Goal: Information Seeking & Learning: Learn about a topic

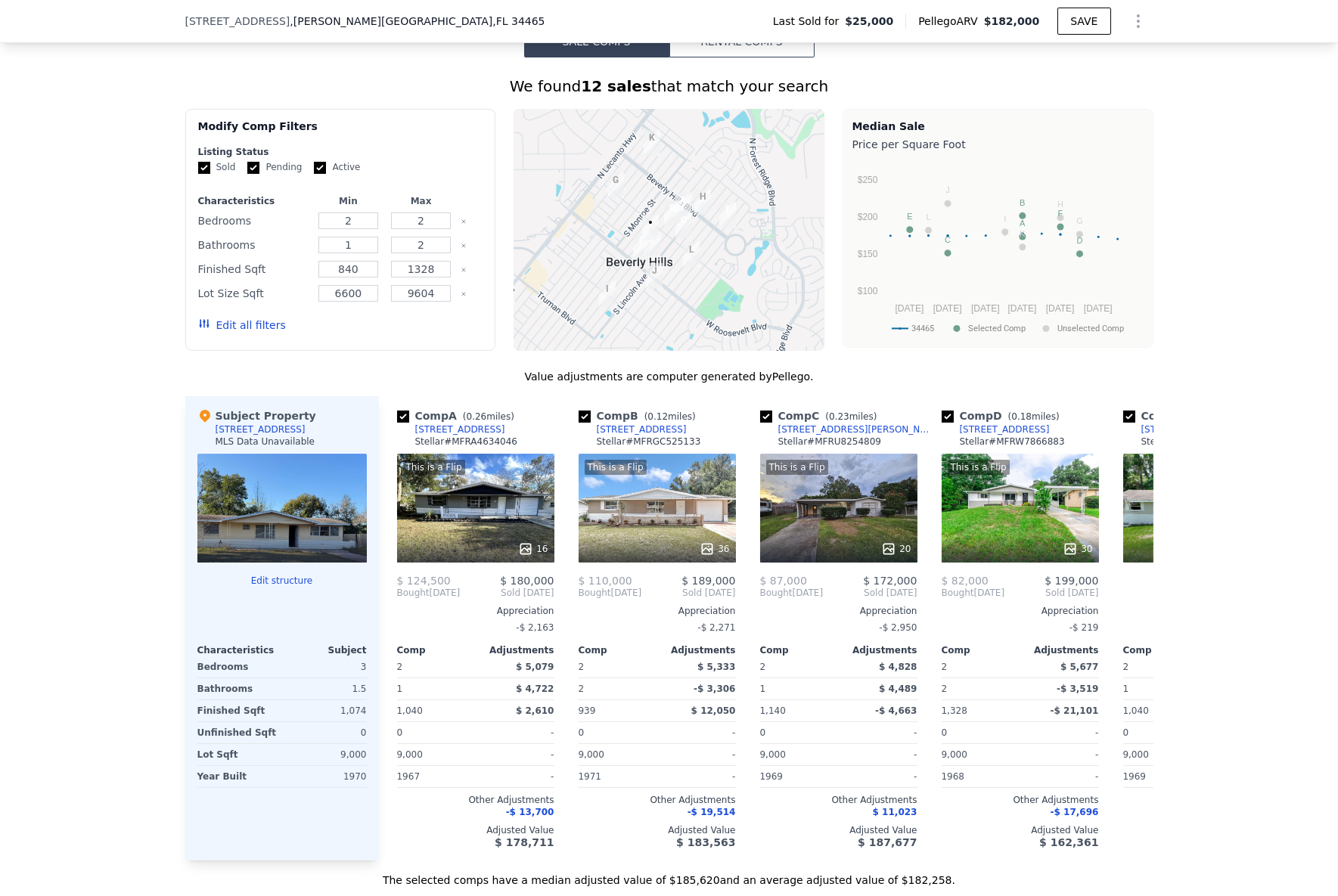
scroll to position [1164, 0]
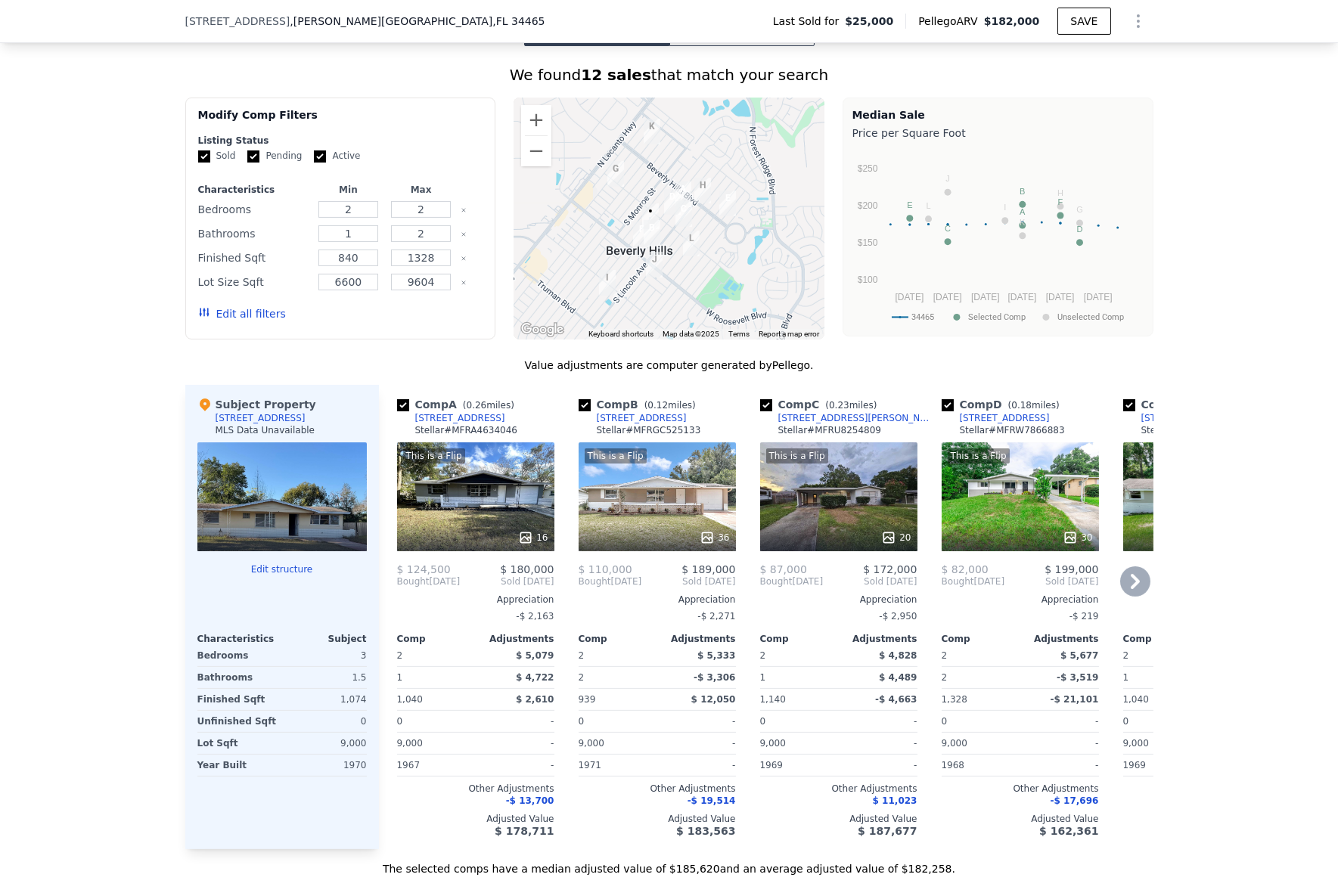
click at [646, 499] on div "This is a Flip 36" at bounding box center [657, 496] width 158 height 109
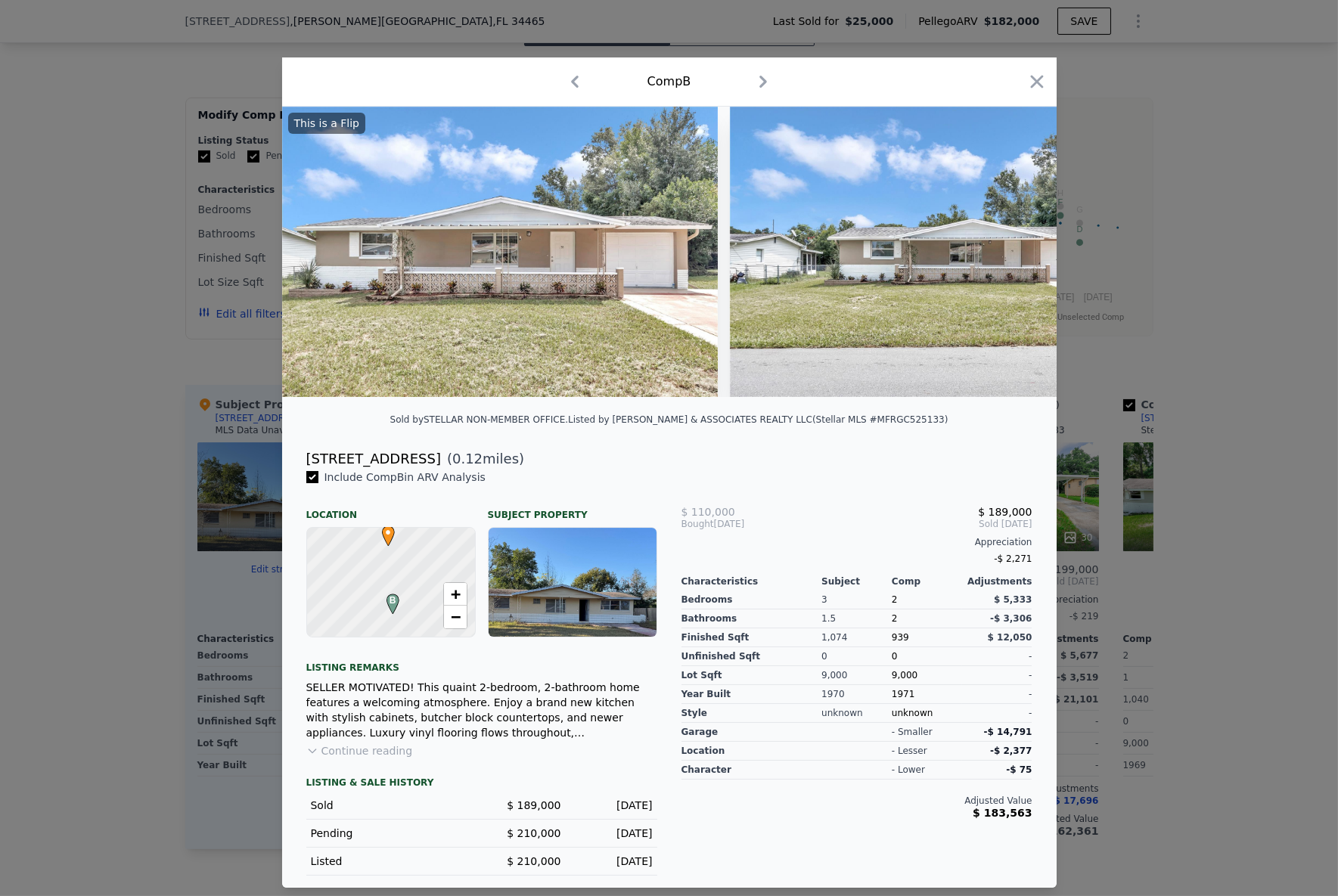
click at [152, 440] on div at bounding box center [669, 448] width 1338 height 896
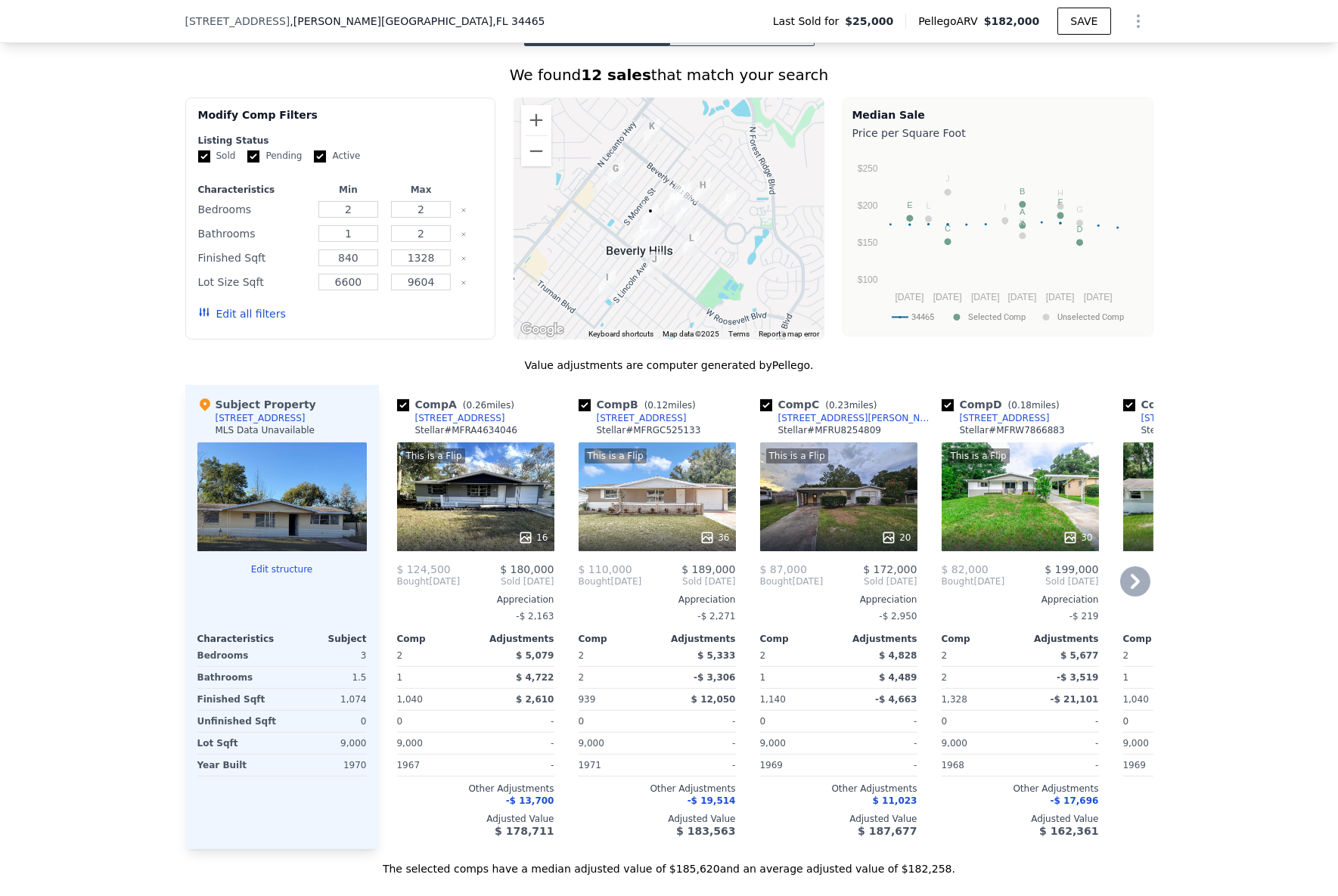
click at [454, 425] on div "9 S Fillmore St" at bounding box center [460, 418] width 90 height 12
click at [633, 425] on div "55 S Fillmore St" at bounding box center [642, 418] width 90 height 12
click at [998, 425] on div "22 S Fillmore St" at bounding box center [1005, 418] width 90 height 12
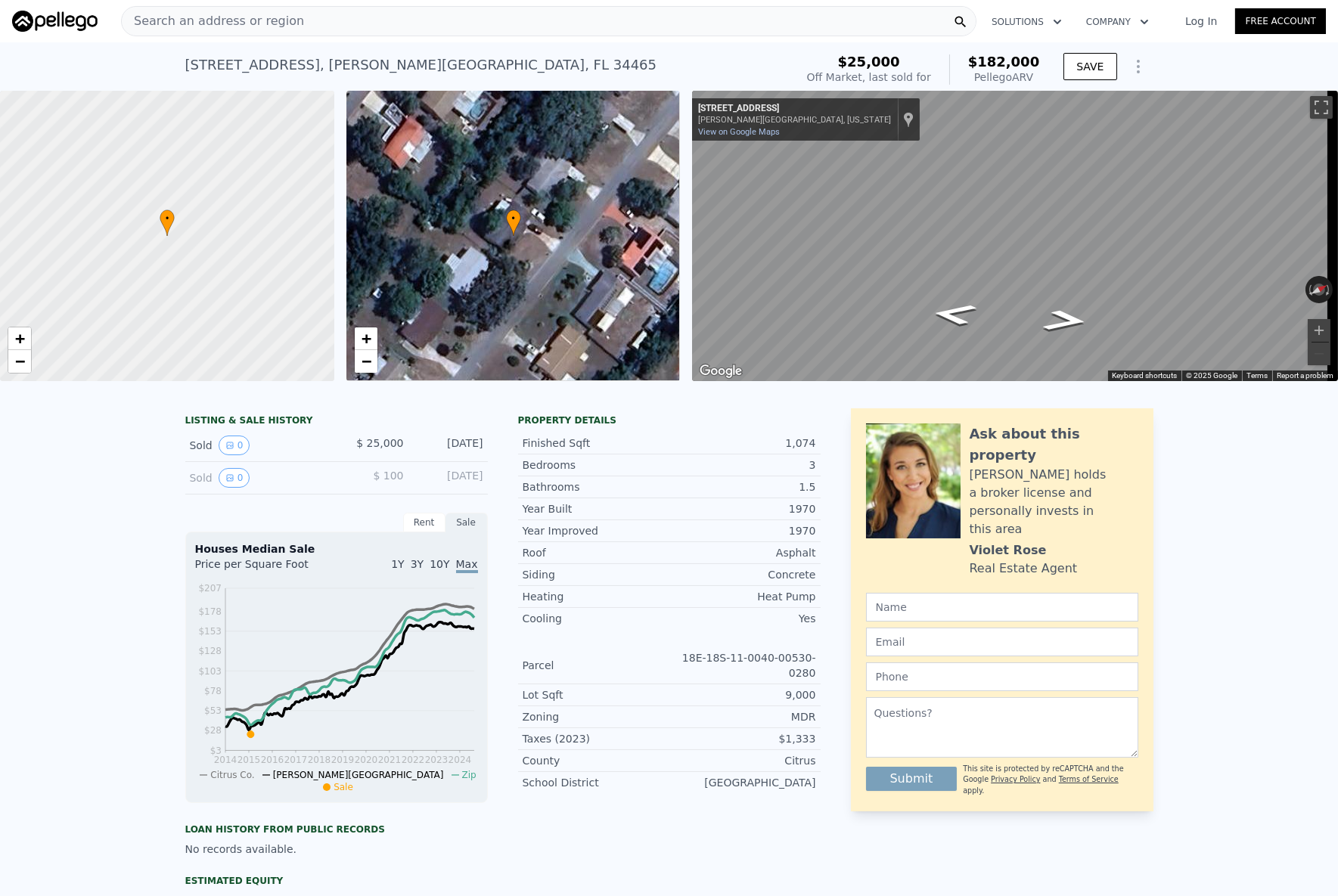
click at [232, 18] on span "Search an address or region" at bounding box center [213, 21] width 182 height 19
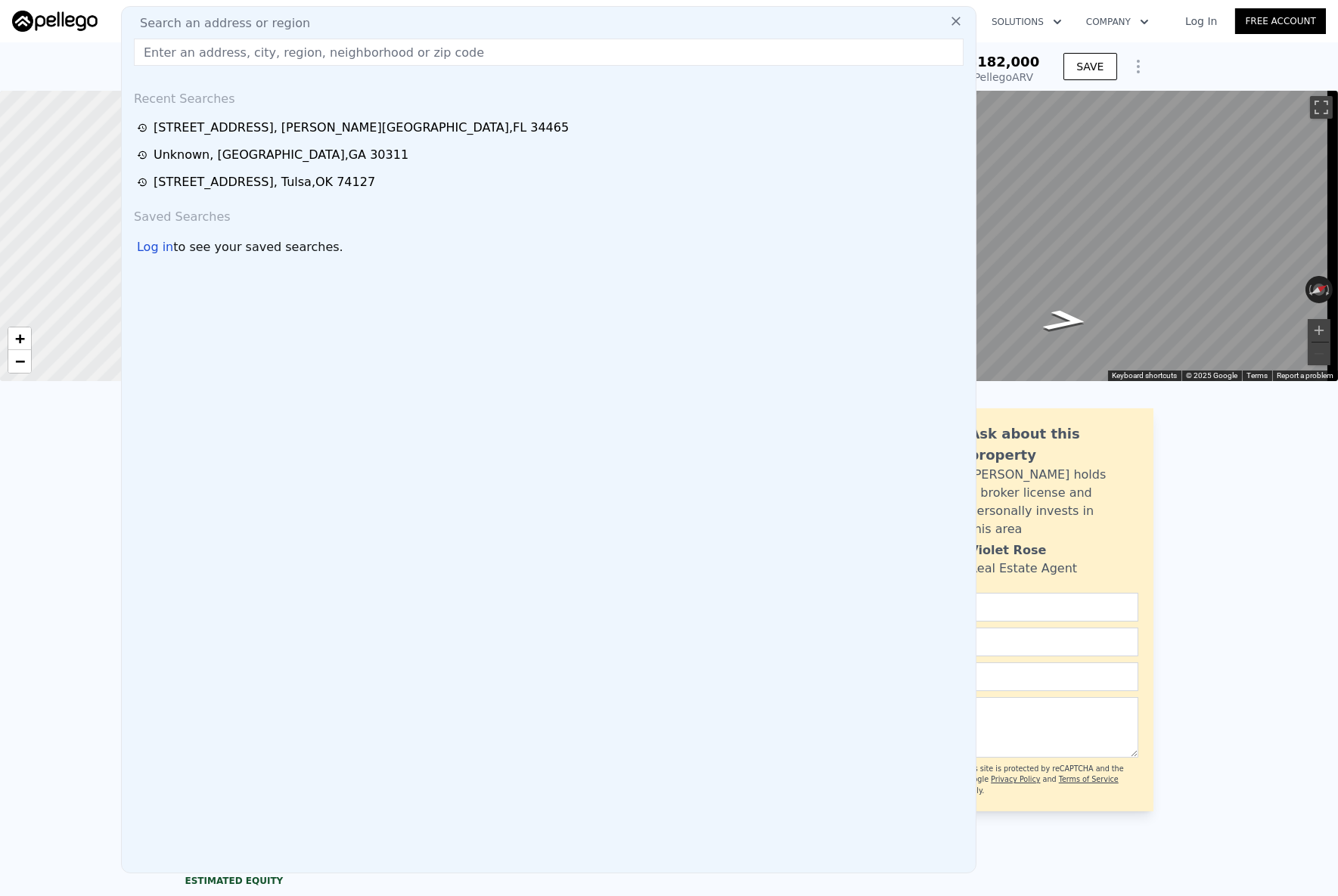
click at [209, 47] on input "text" at bounding box center [549, 52] width 830 height 27
type input "﻿inlaw-suite"
click at [172, 56] on input "﻿inlaw-suite" at bounding box center [549, 52] width 830 height 27
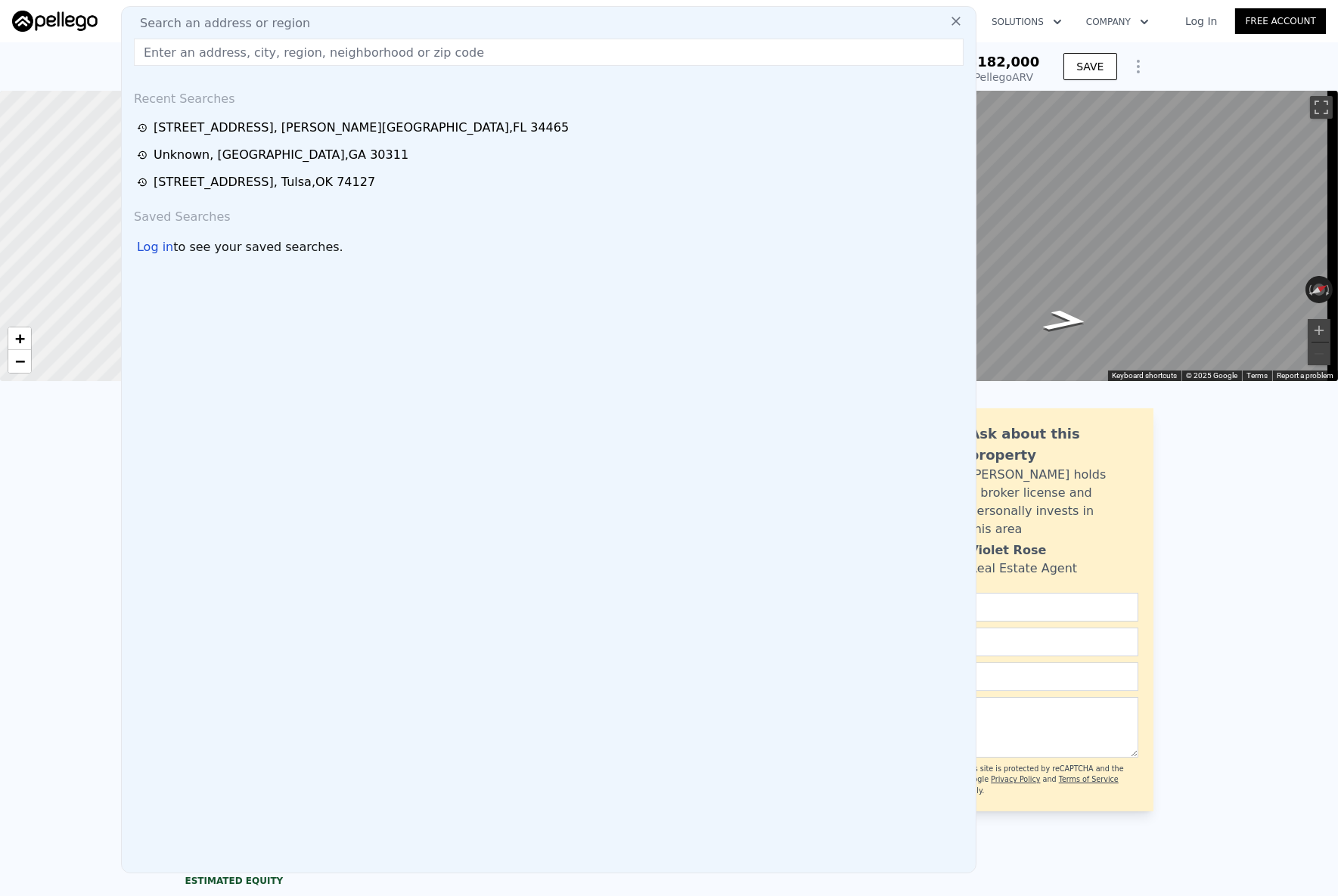
click at [181, 59] on input "text" at bounding box center [549, 52] width 830 height 27
paste input "4323 Laurel Ave SE, Highland City, FL 33846"
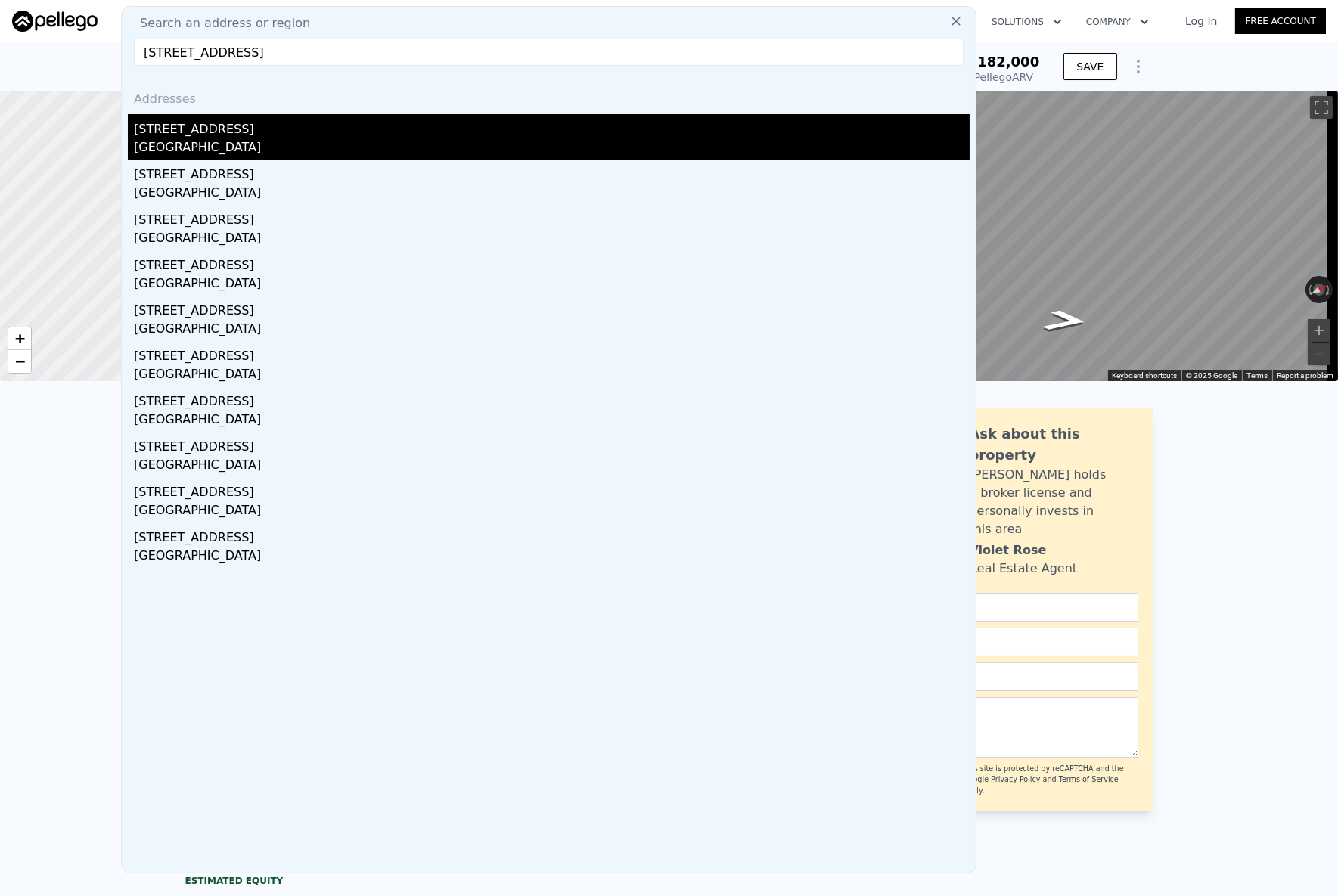
type input "4323 Laurel Ave SE, Highland City, FL 33846"
click at [195, 141] on div "Highland City, FL 33846" at bounding box center [551, 149] width 836 height 21
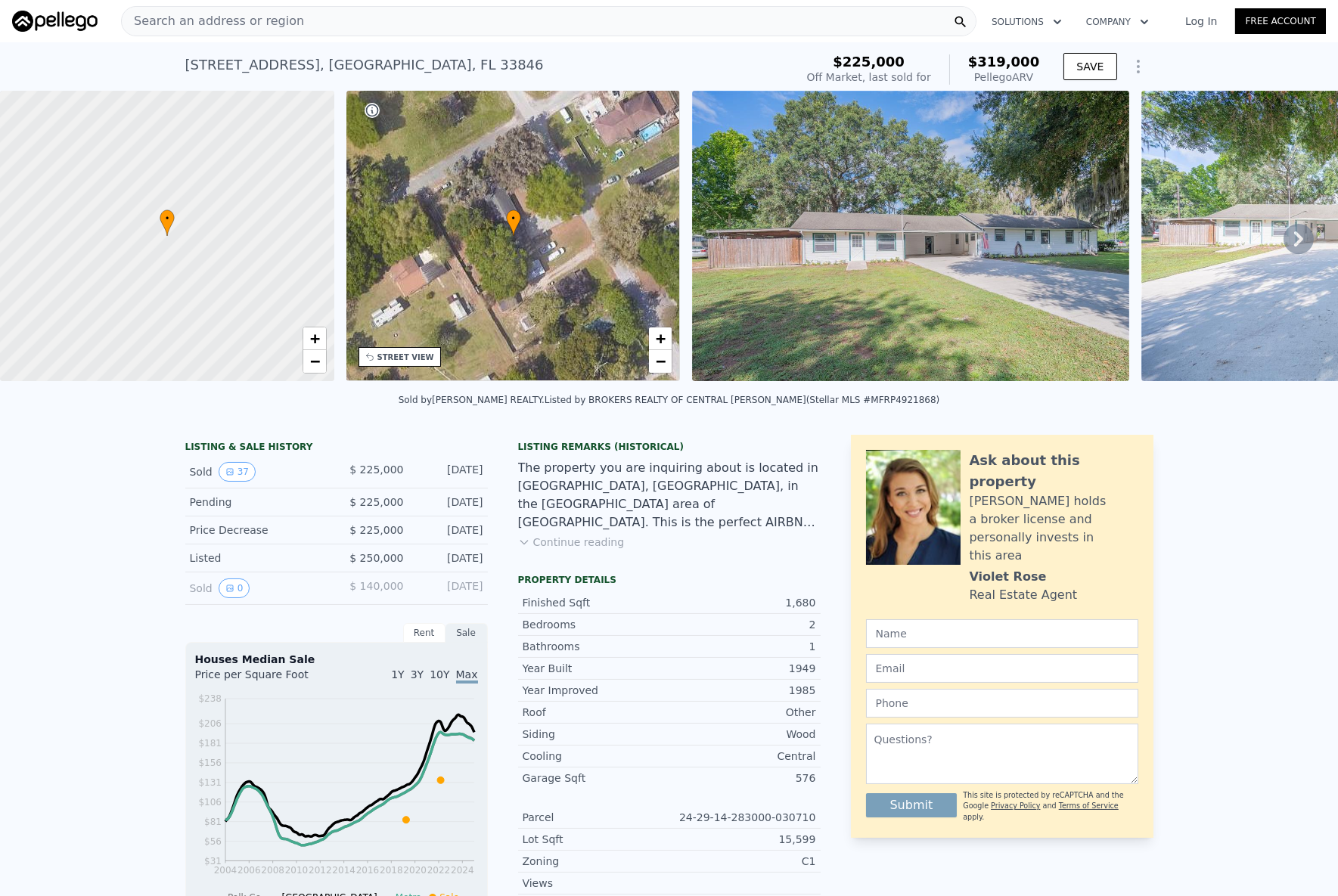
click at [536, 549] on button "Continue reading" at bounding box center [572, 541] width 107 height 15
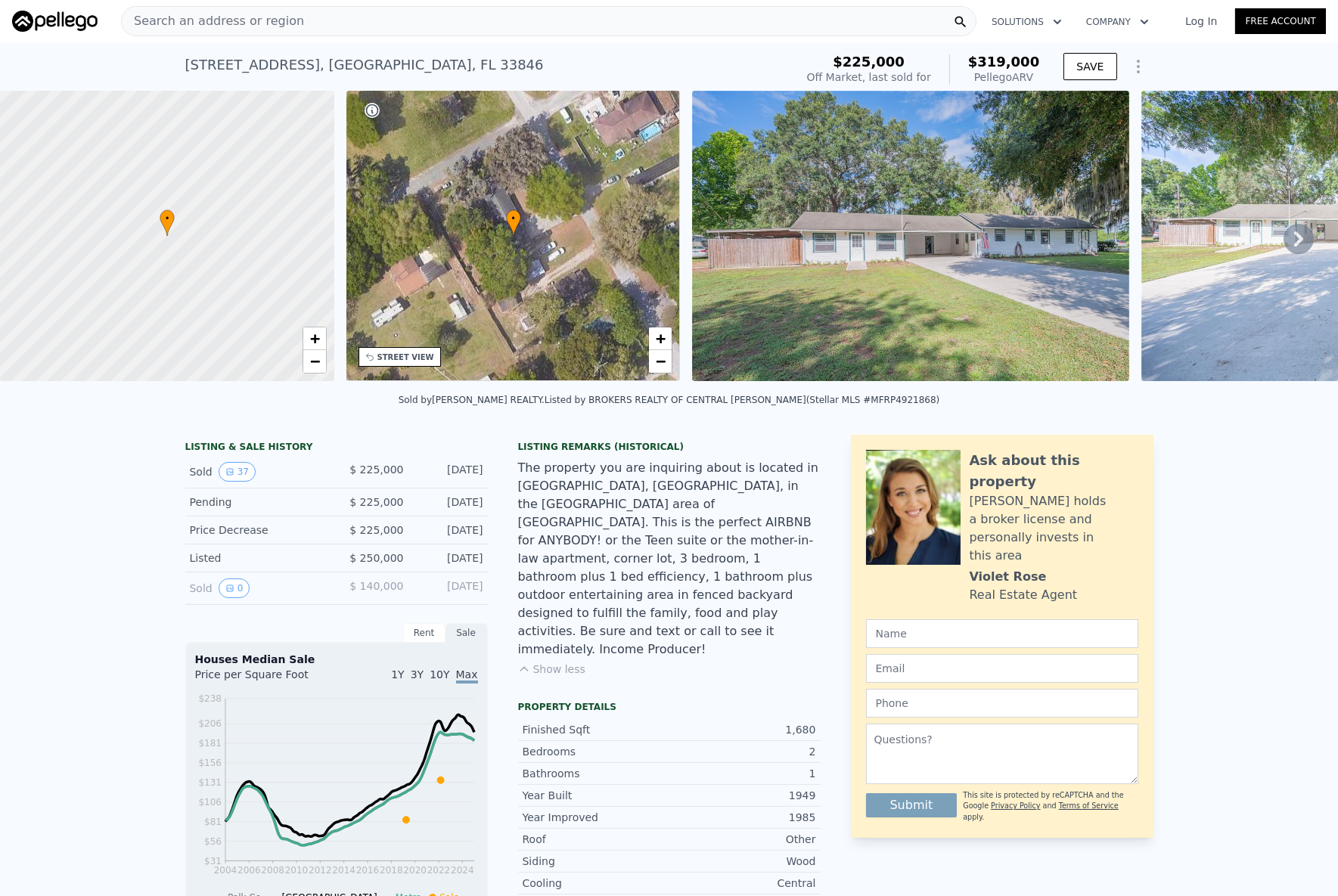
click at [465, 54] on div "4323 Laurel Ave , Highland City , FL 33846 Sold Sep 2022 for $225k (~ARV $319k )" at bounding box center [487, 70] width 604 height 42
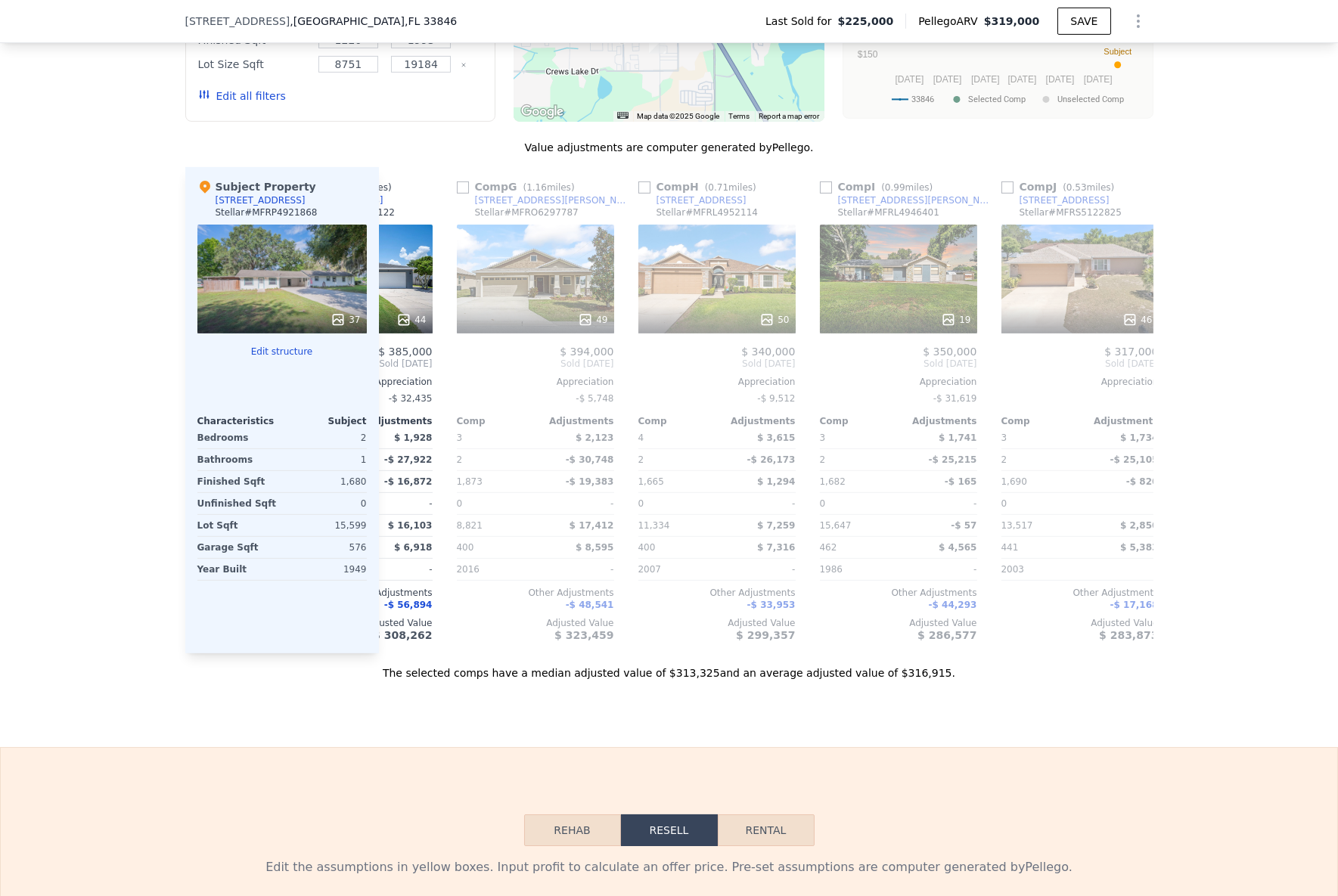
scroll to position [0, 1032]
click at [880, 206] on div "5823 Yarborough Ln" at bounding box center [915, 201] width 158 height 12
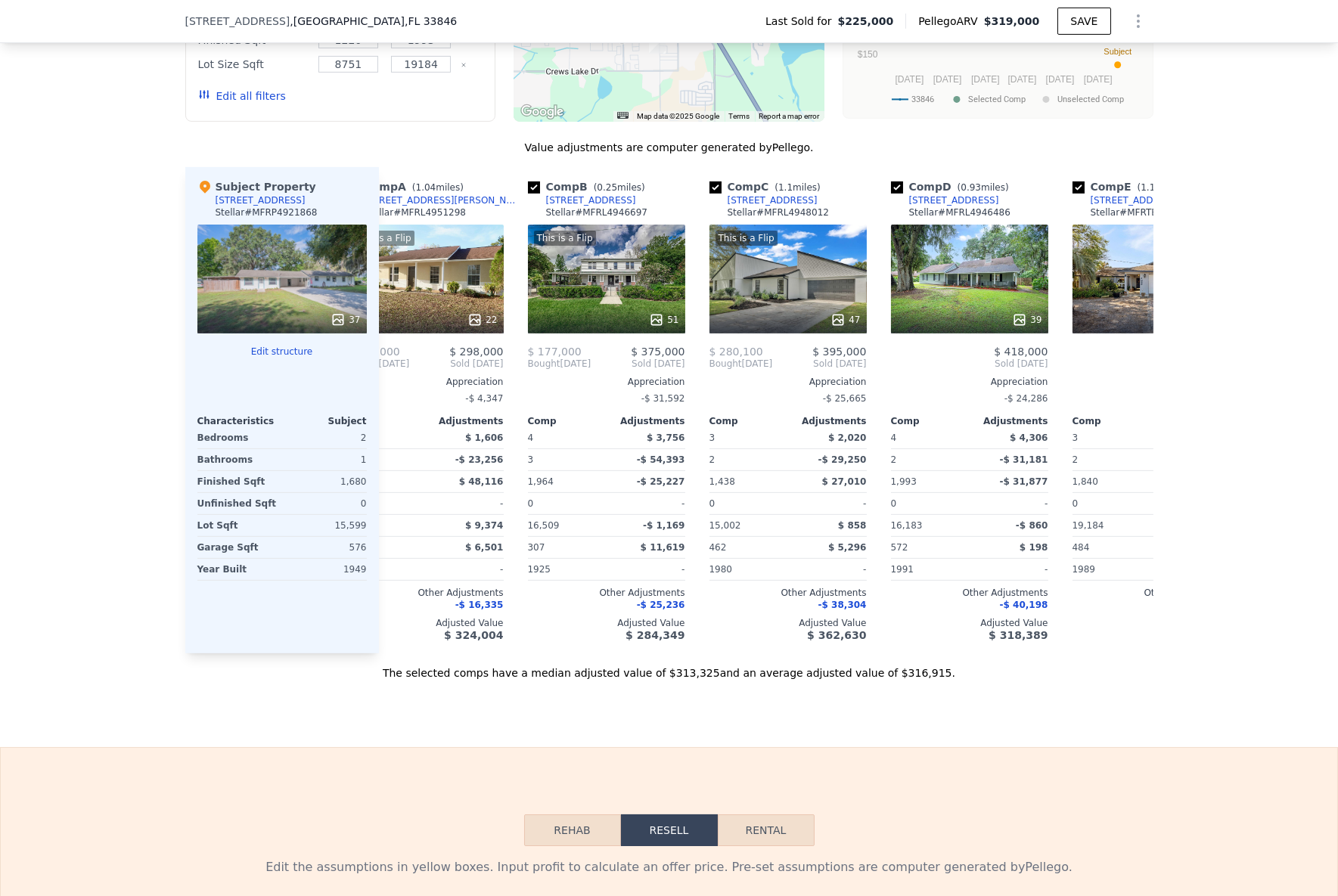
scroll to position [0, 0]
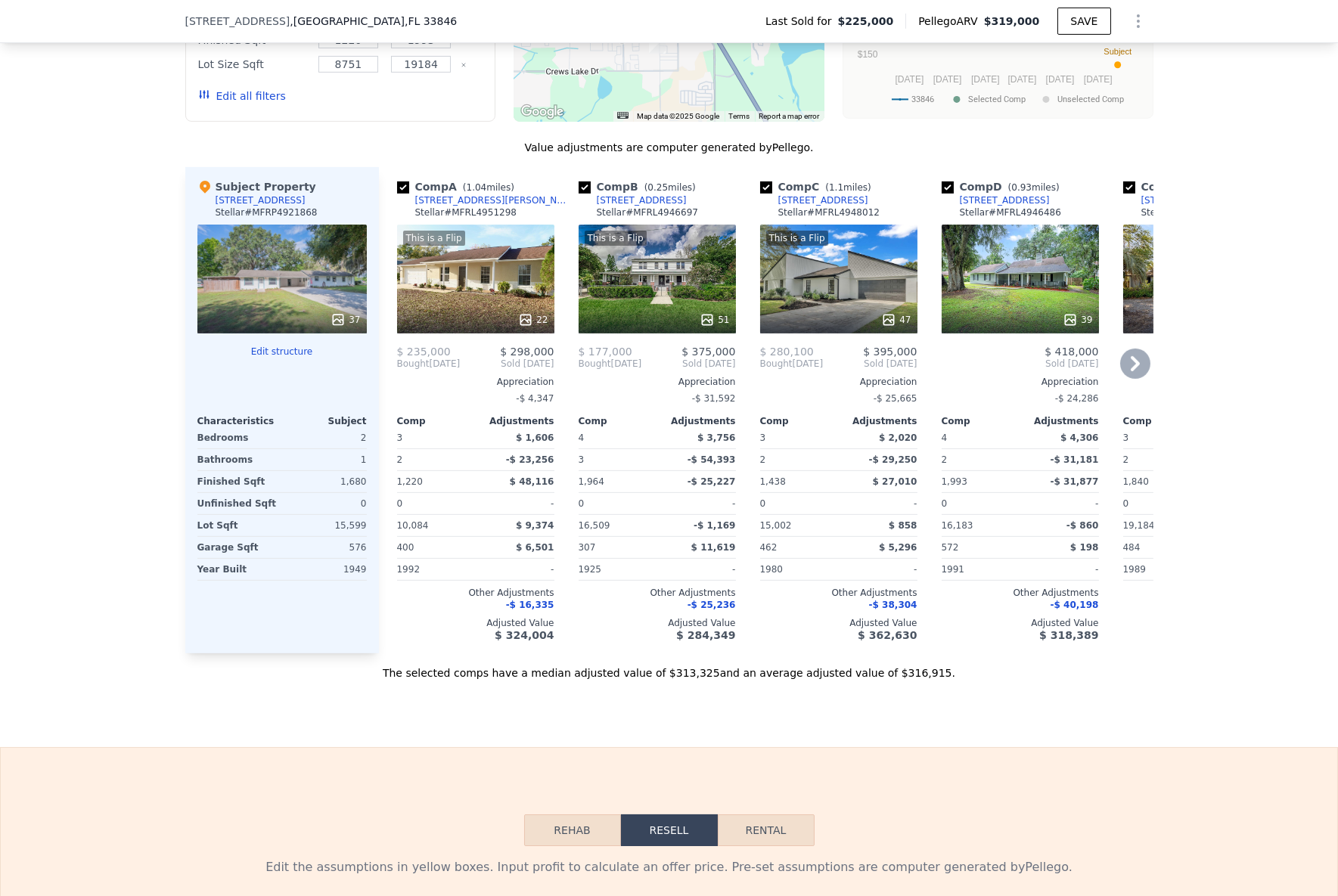
drag, startPoint x: 461, startPoint y: 656, endPoint x: 478, endPoint y: 658, distance: 17.1
click at [478, 654] on div "Comp A ( 1.04 miles) 3626 Amber Ln Stellar # MFRL4951298 This is a Flip 22 $ 23…" at bounding box center [475, 410] width 169 height 486
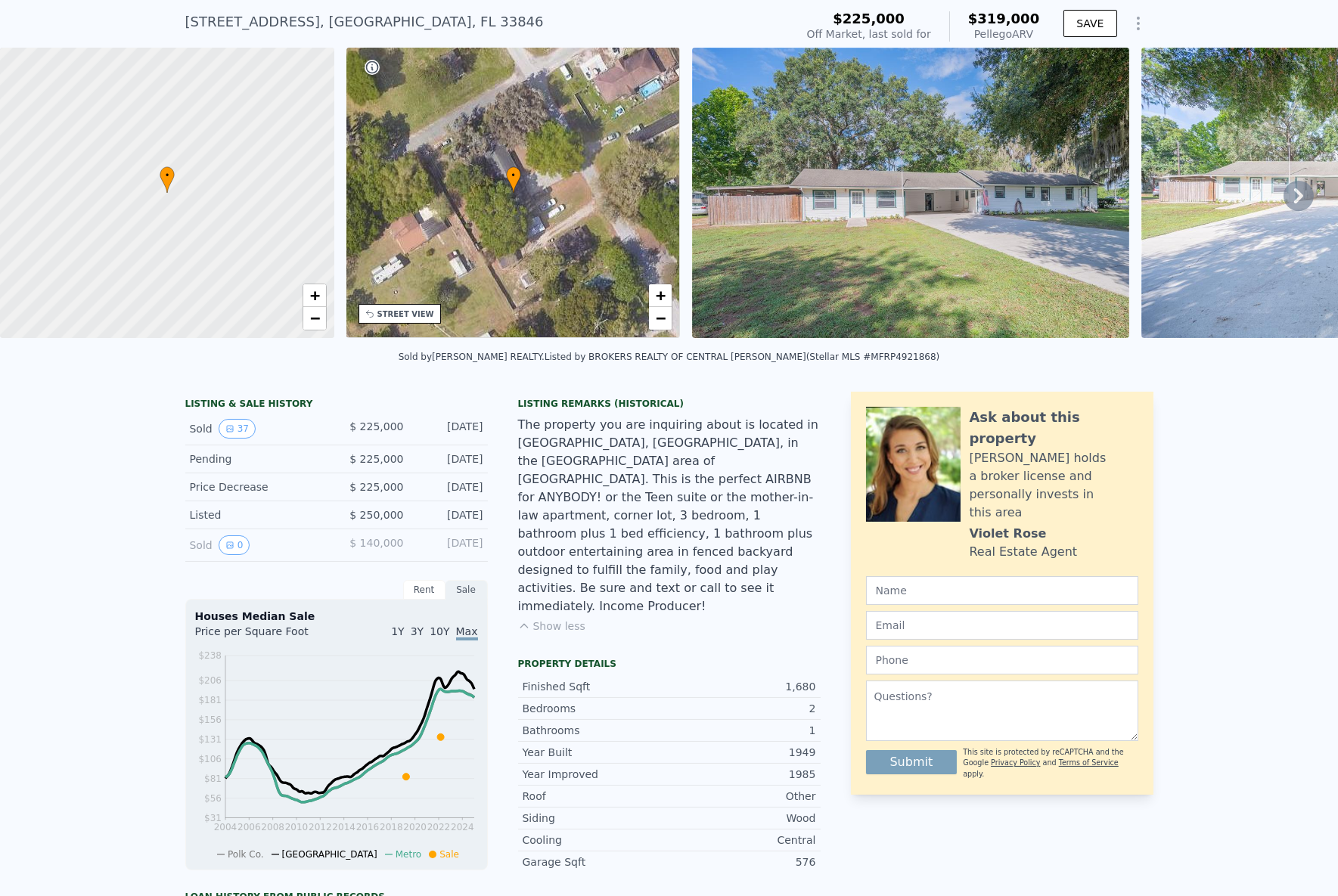
scroll to position [5, 0]
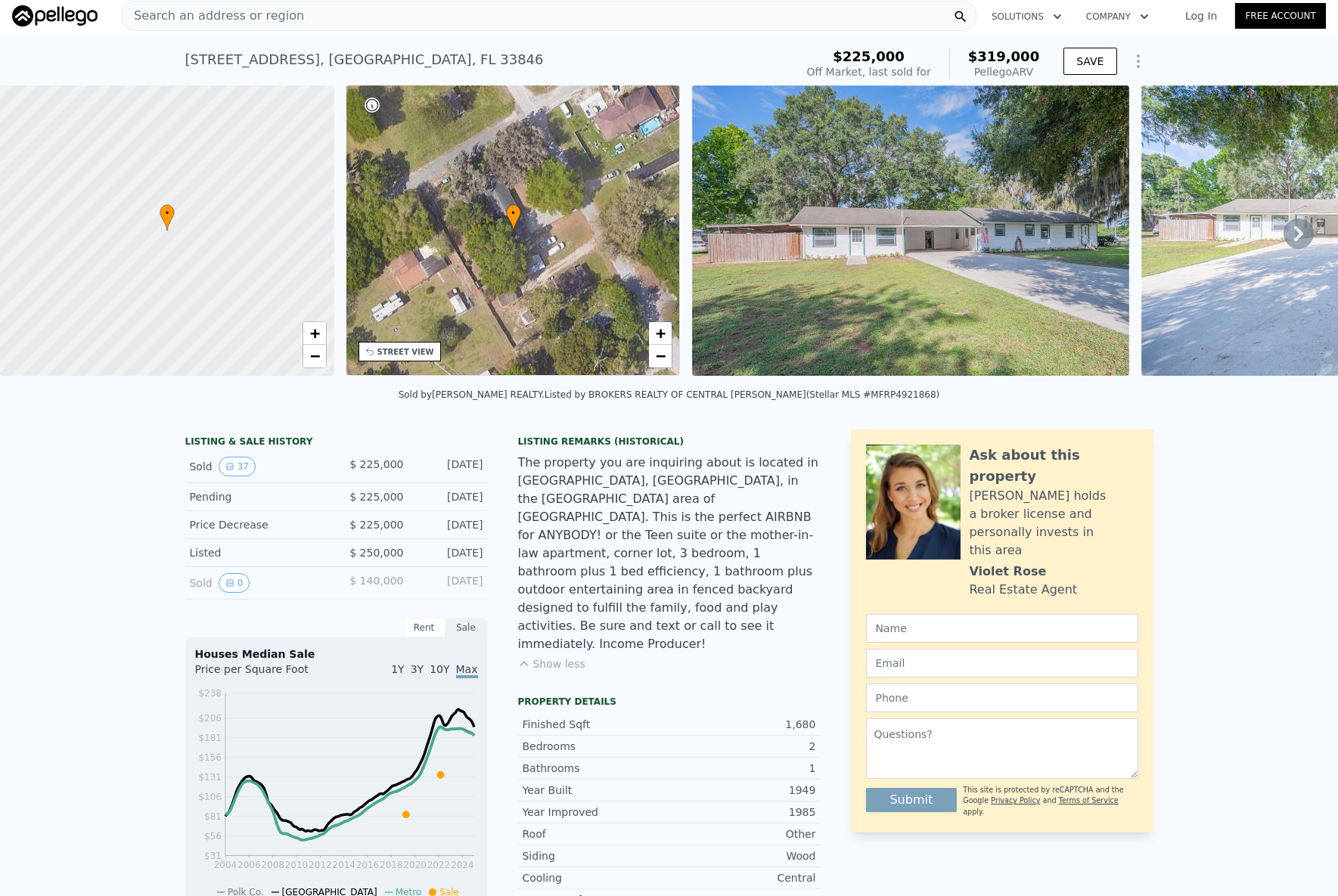
click at [237, 40] on div "4323 Laurel Ave , Highland City , FL 33846 Sold Sep 2022 for $225k (~ARV $319k …" at bounding box center [669, 61] width 968 height 49
click at [241, 24] on div "Search an address or region" at bounding box center [213, 16] width 182 height 28
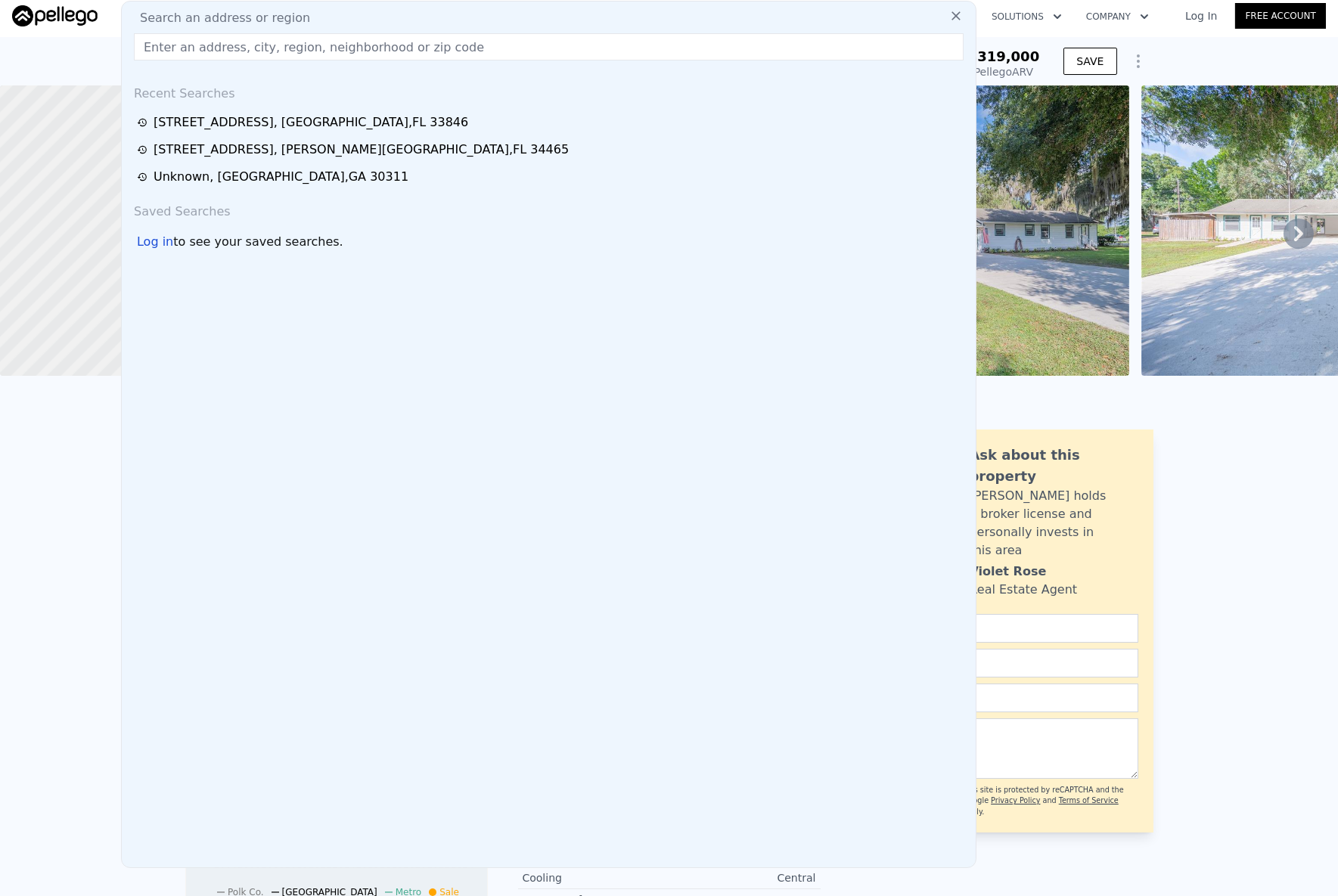
click at [238, 50] on input "text" at bounding box center [549, 47] width 830 height 27
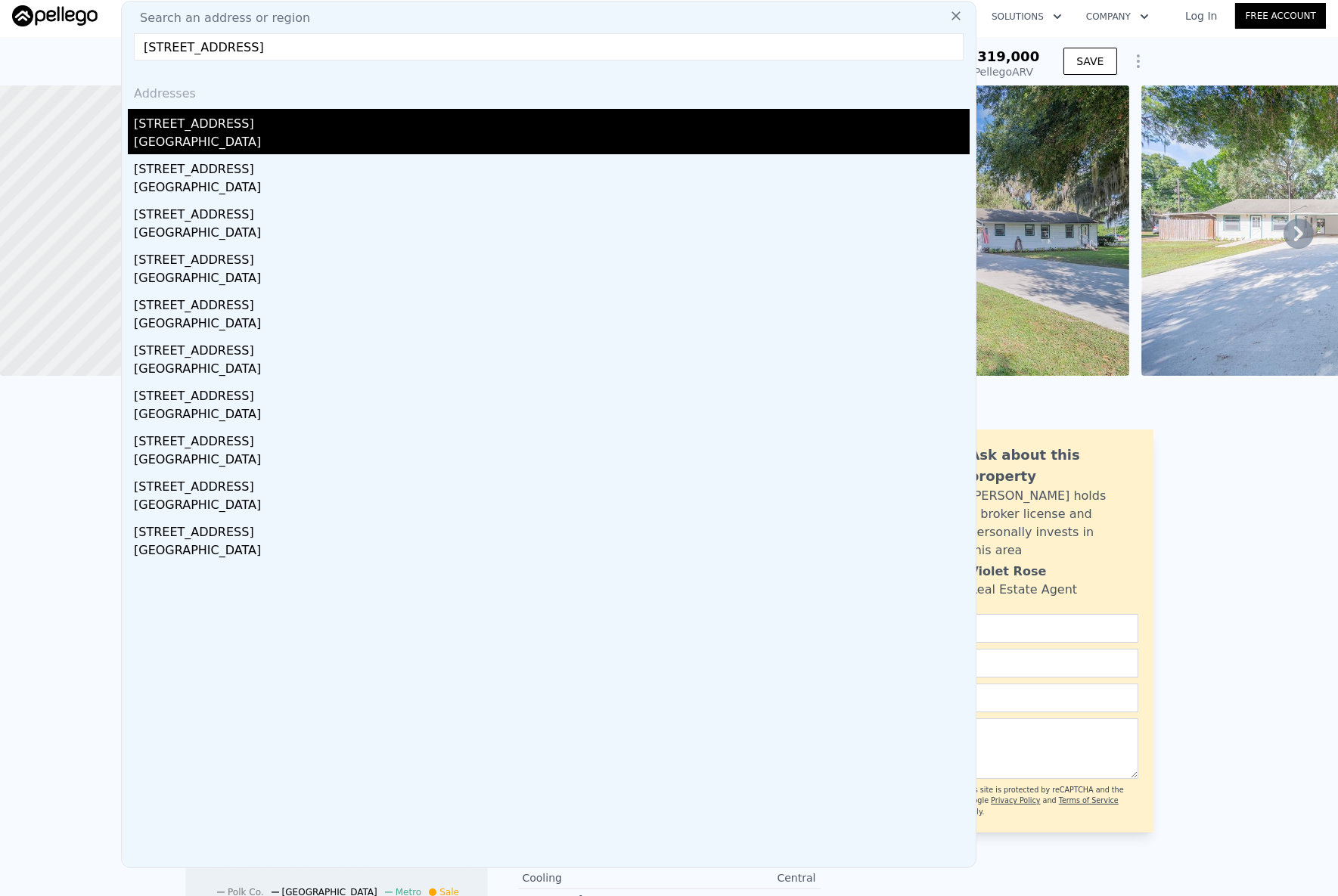
type input "6532 Mangrove Dr, Zephyrhills, FL 33544"
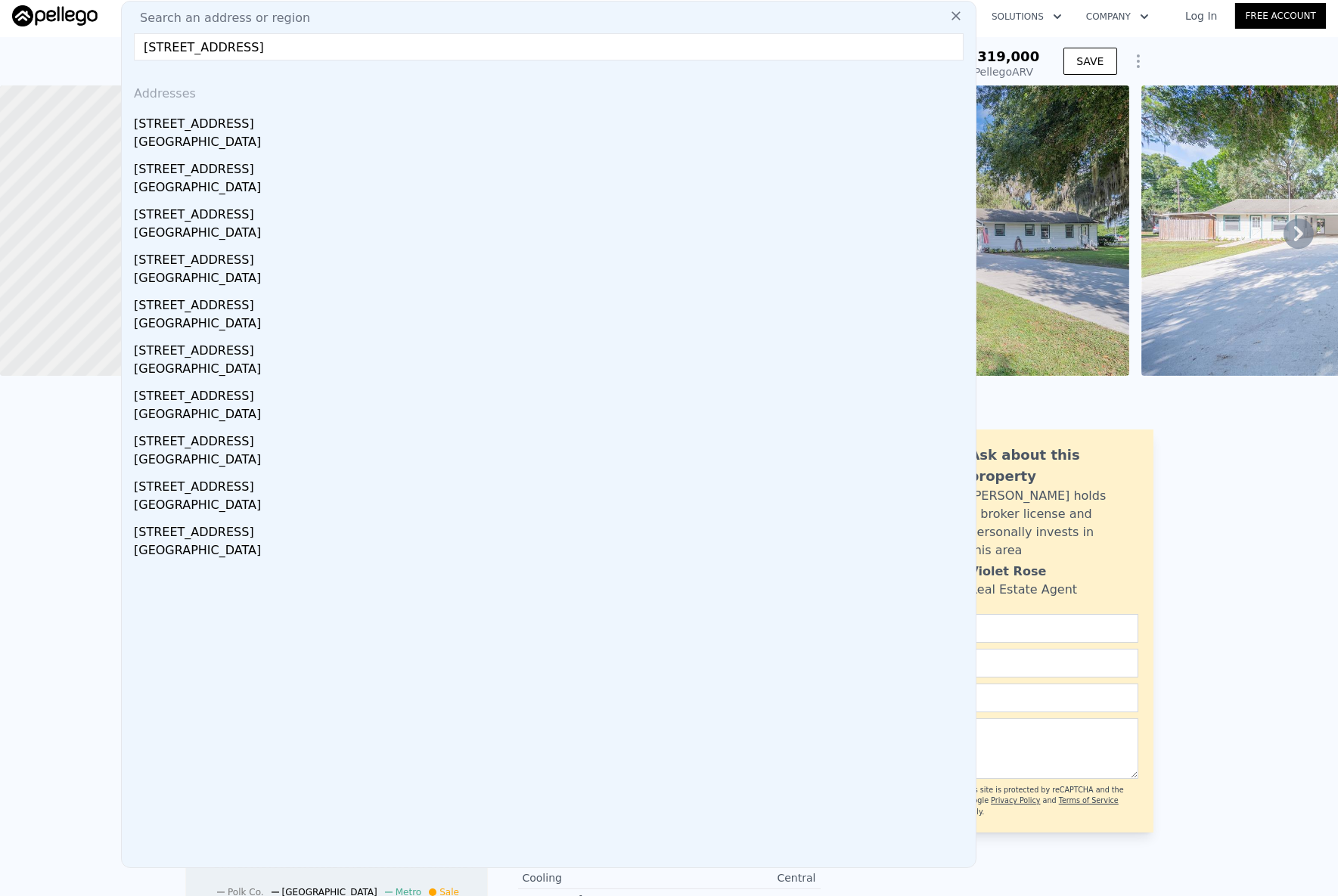
drag, startPoint x: 250, startPoint y: 136, endPoint x: 35, endPoint y: 153, distance: 215.7
click at [250, 136] on div "Pasco County, FL 33544" at bounding box center [551, 143] width 836 height 21
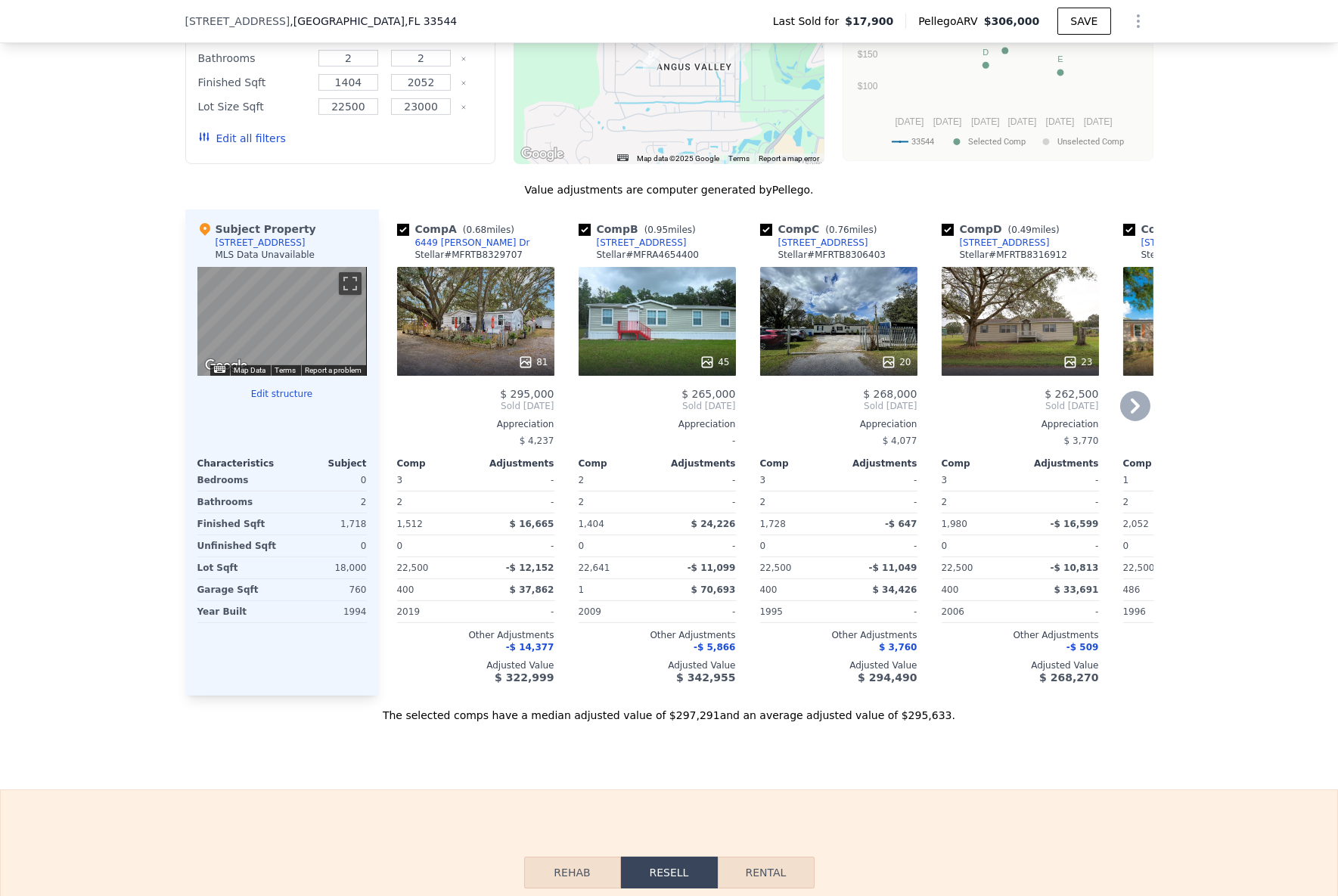
click at [806, 249] on div "[STREET_ADDRESS]" at bounding box center [824, 243] width 90 height 12
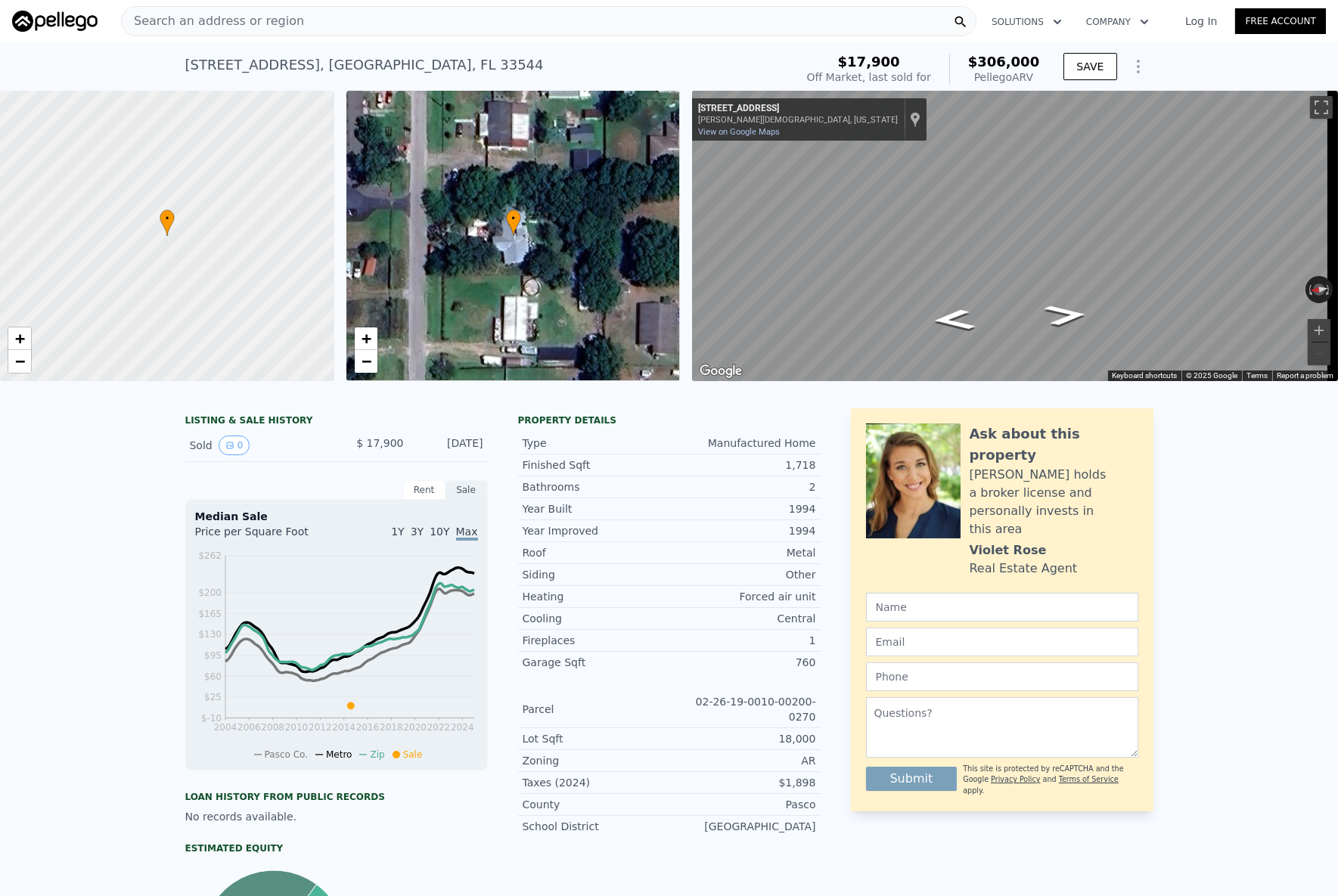
click at [162, 27] on span "Search an address or region" at bounding box center [213, 21] width 182 height 19
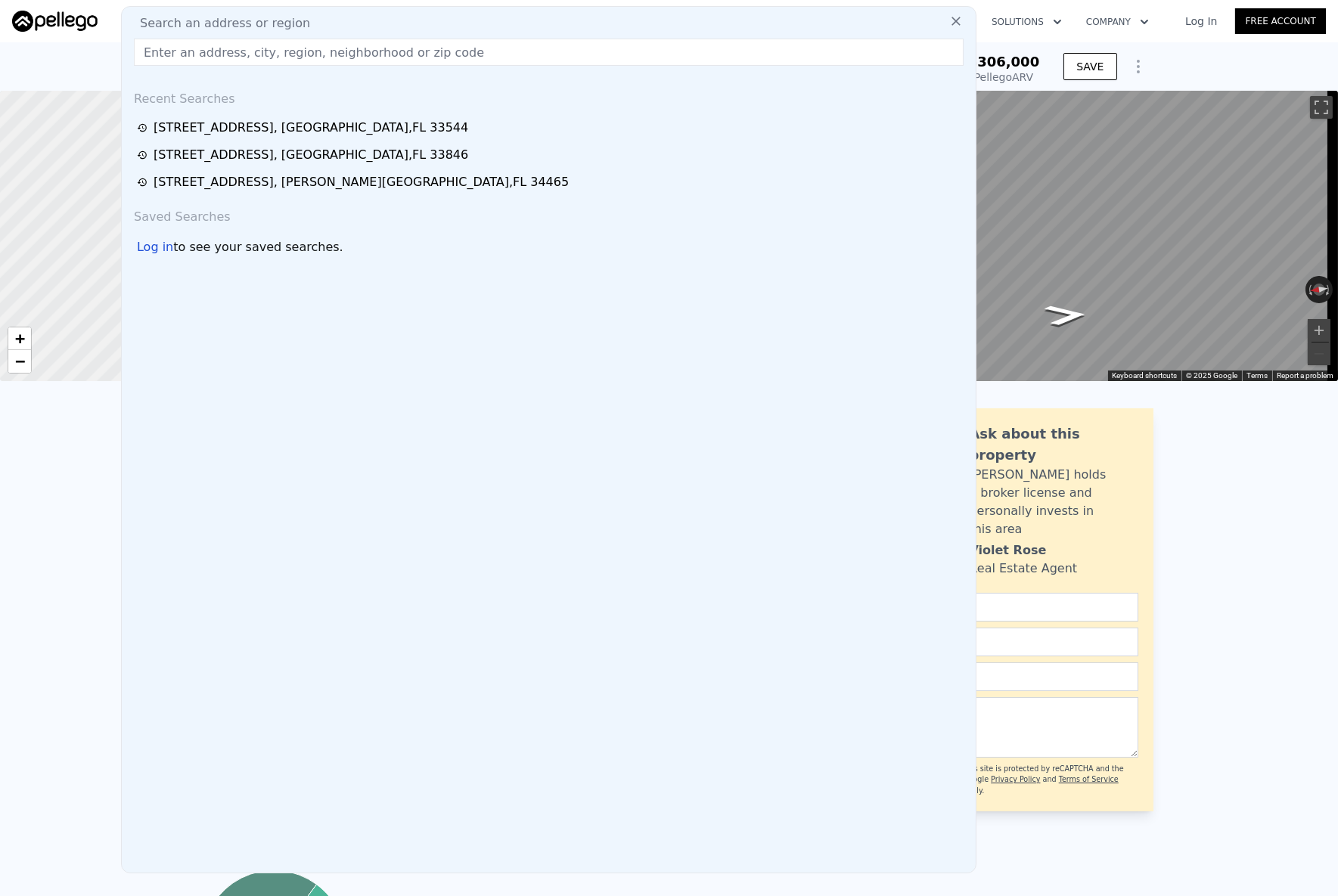
click at [169, 68] on div "Search an address or region Recent Searches 6532 Mangrove Dr , Pasco County , F…" at bounding box center [549, 440] width 856 height 867
click at [181, 47] on input "text" at bounding box center [549, 52] width 830 height 27
paste input "9901 Ivy Leaf Ln, Fort Worth, TX 76108"
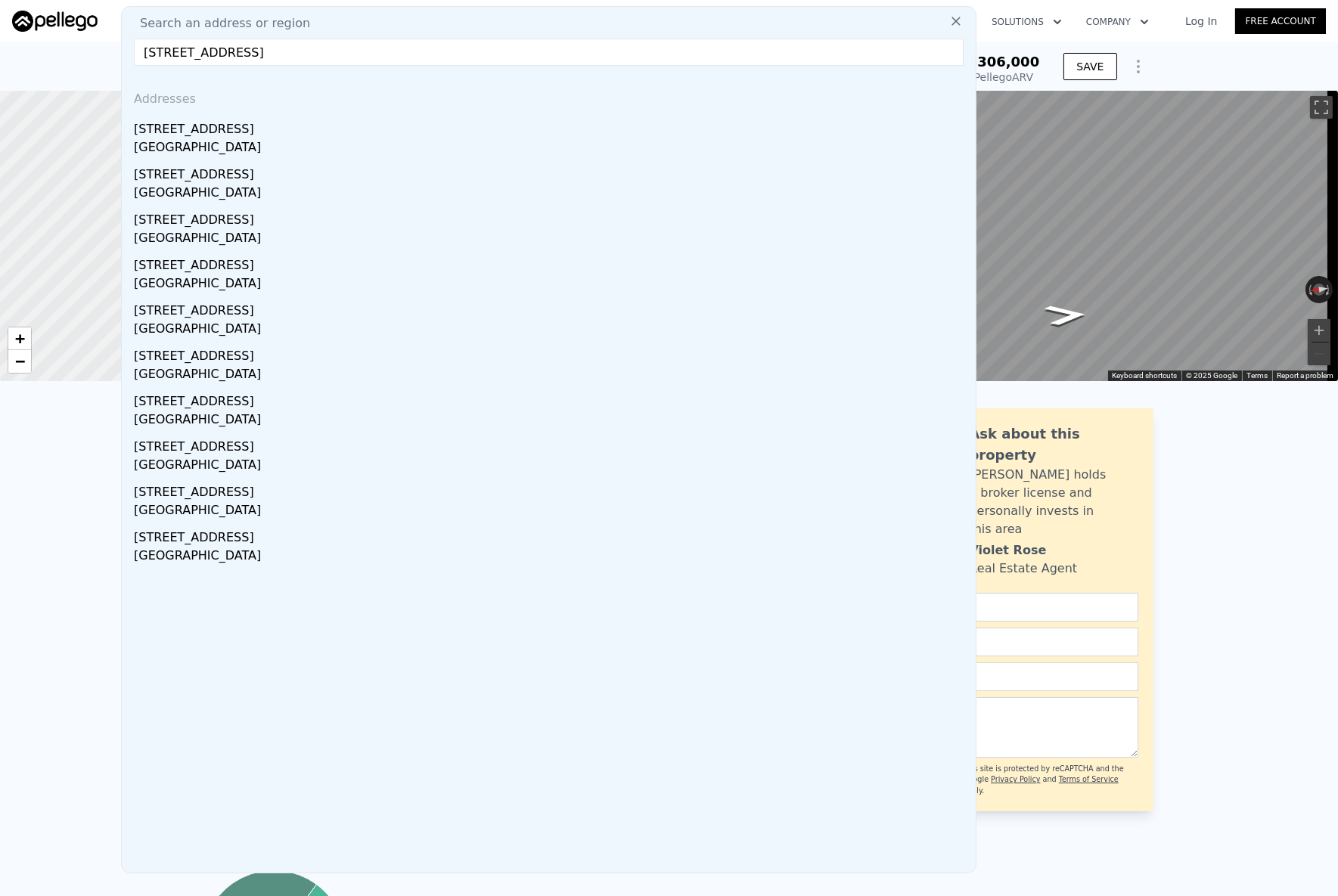
type input "9901 Ivy Leaf Ln, Fort Worth, TX 76108"
click at [232, 125] on div "9901 Ivy Leaf Ln" at bounding box center [551, 126] width 836 height 24
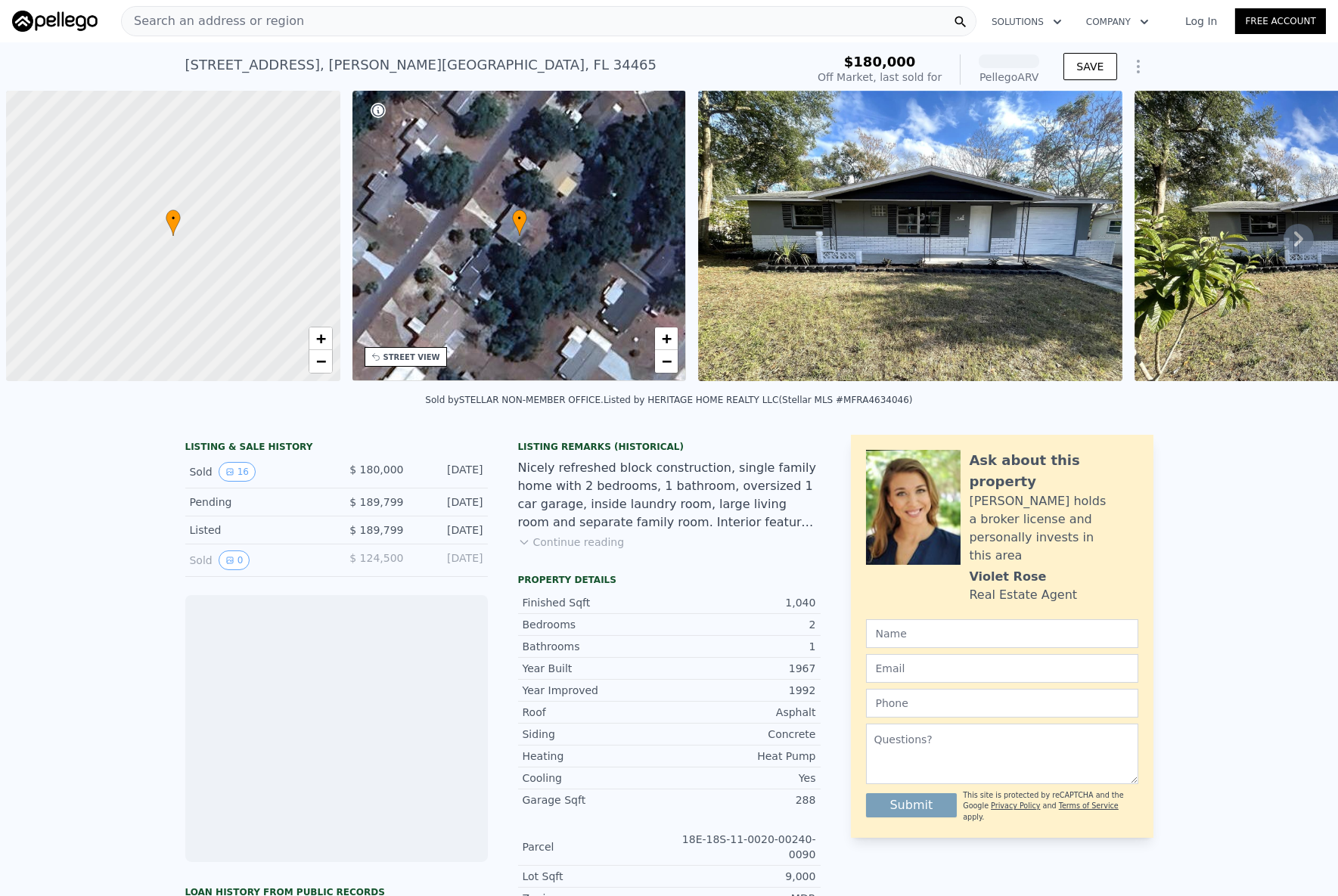
scroll to position [0, 6]
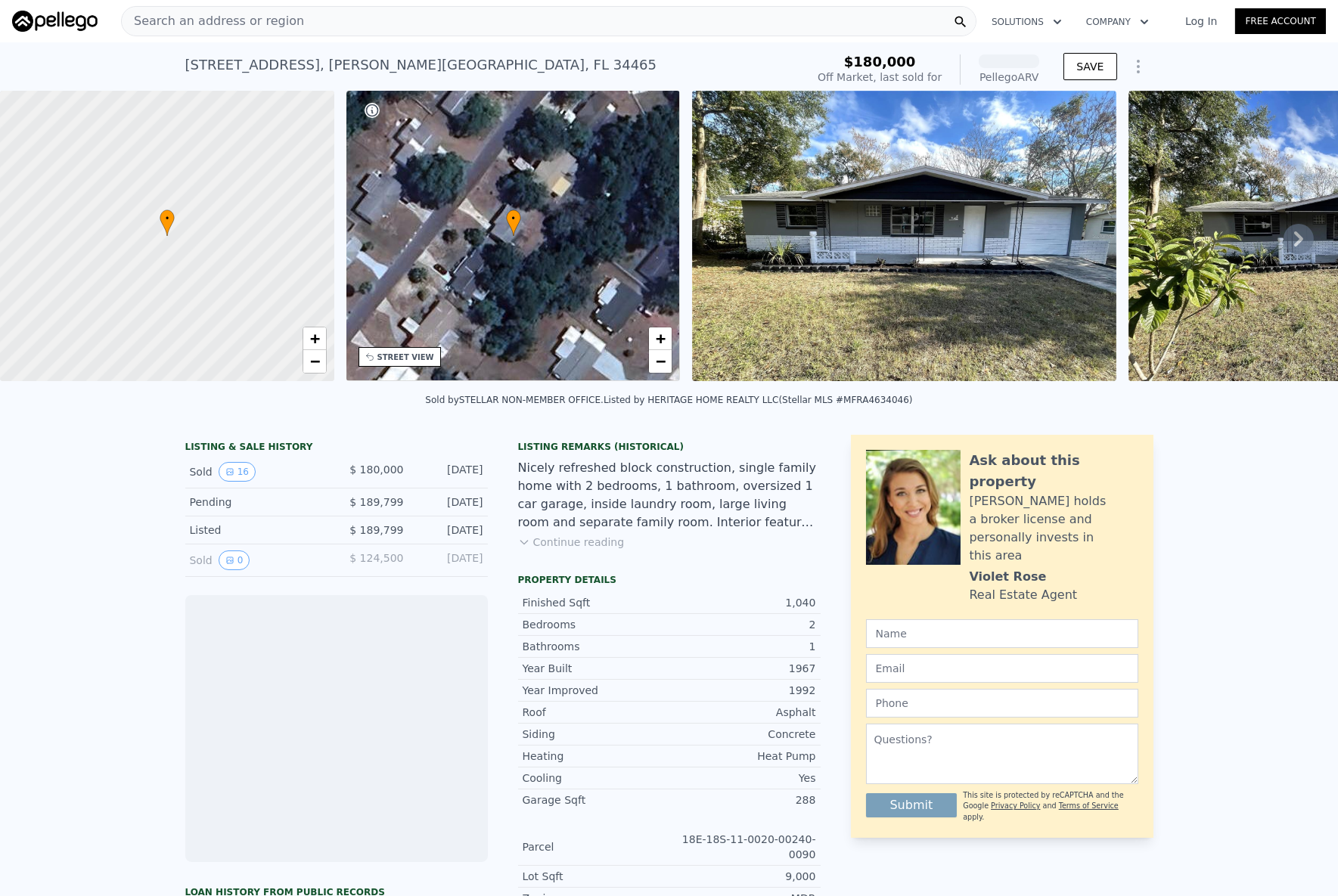
click at [339, 68] on div "9 S Fillmore St , Beverly Hills , FL 34465" at bounding box center [420, 65] width 472 height 21
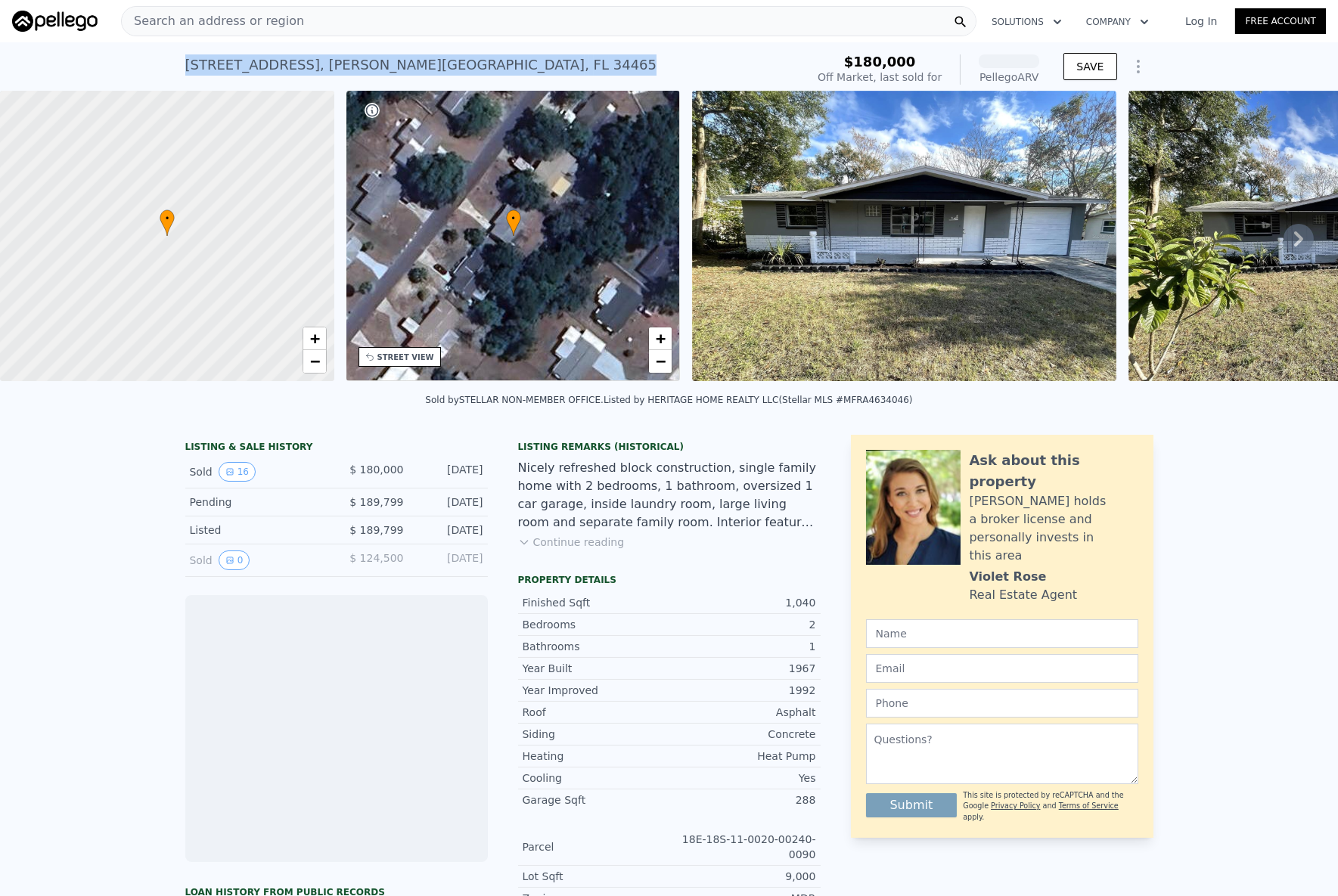
click at [339, 68] on div "9 S Fillmore St , Beverly Hills , FL 34465" at bounding box center [420, 65] width 472 height 21
copy div "9 S Fillmore St , Beverly Hills , FL 34465 Sold Mar 2025 for $180k (~ARV )"
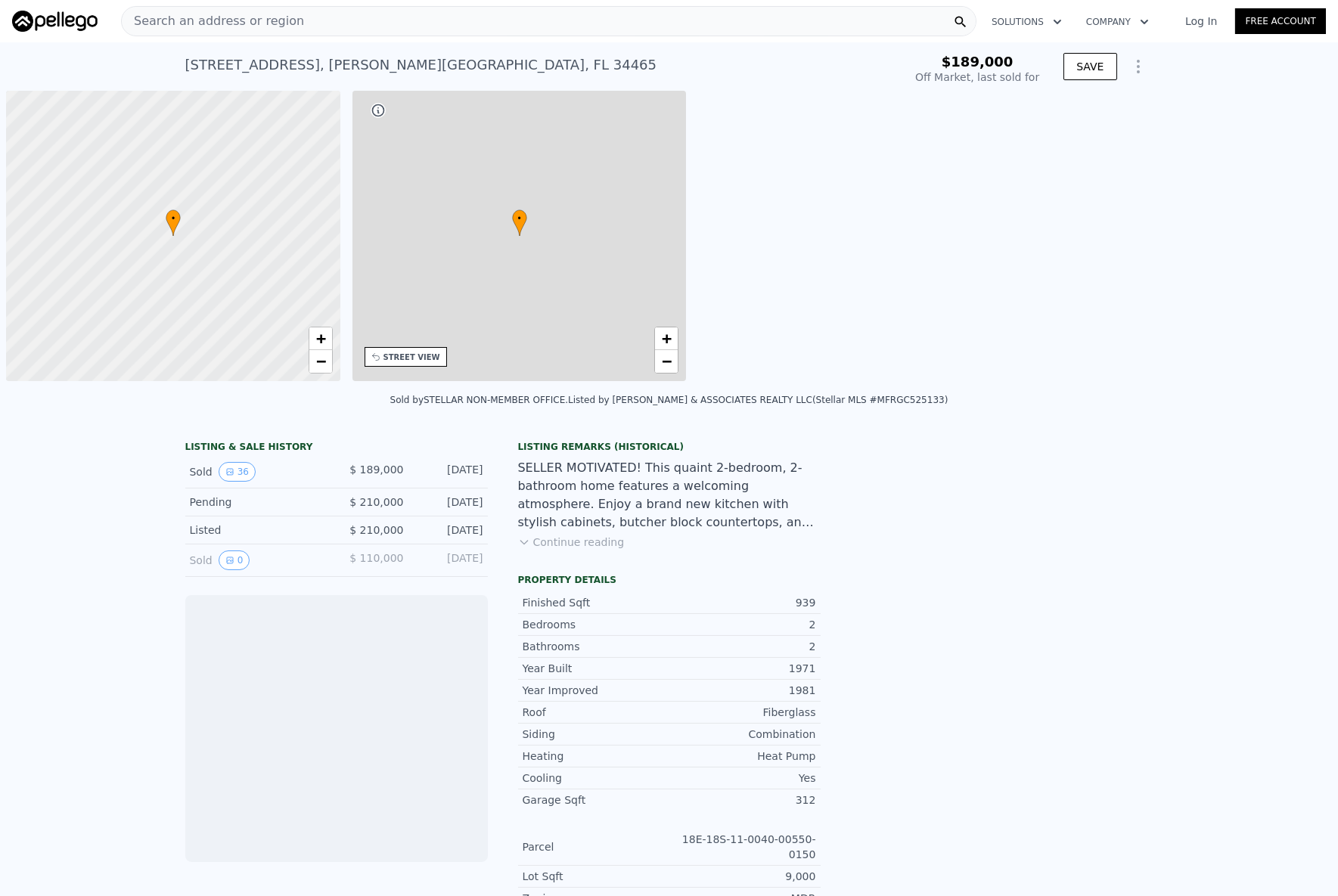
scroll to position [0, 6]
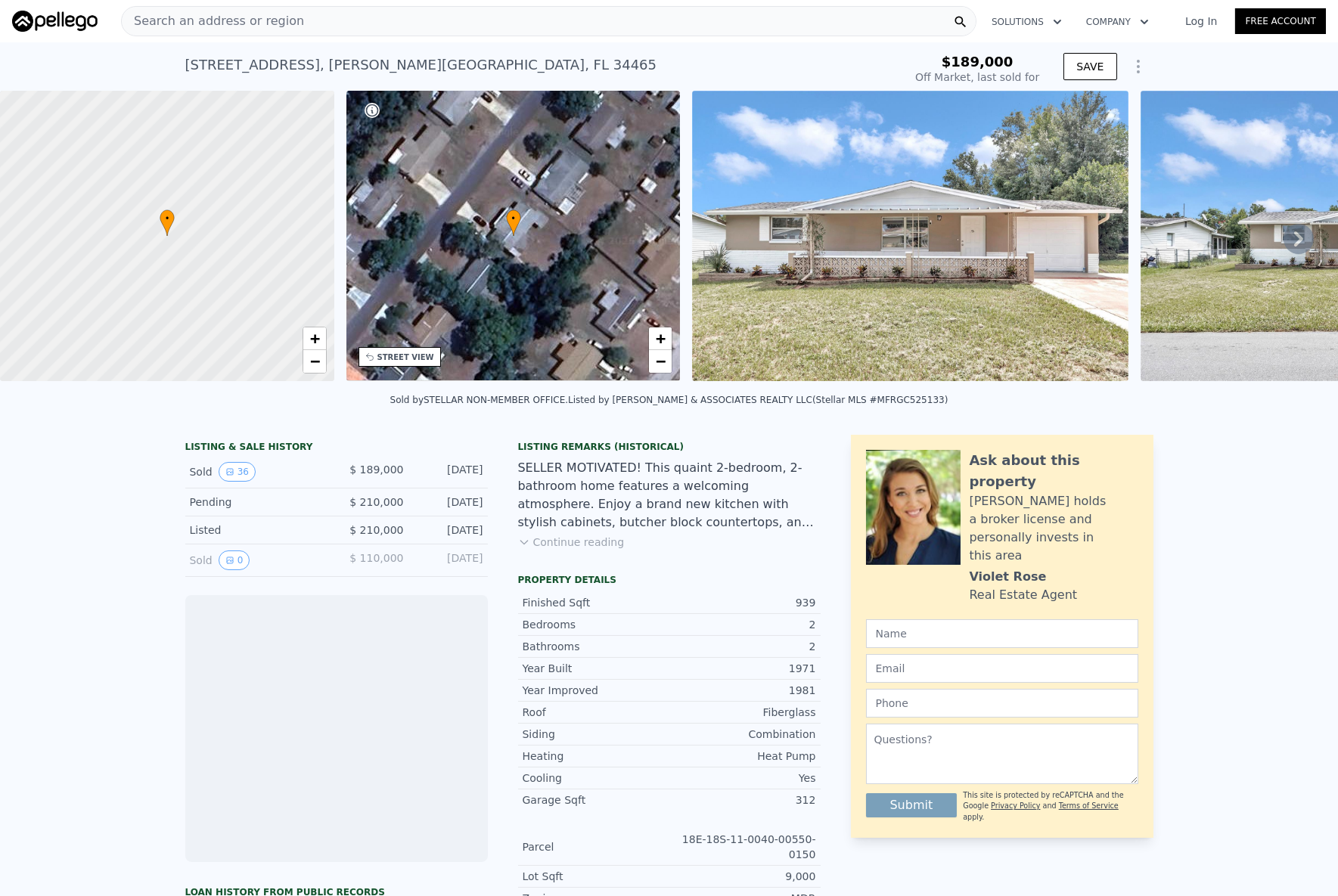
click at [310, 60] on div "55 S Fillmore St , Beverly Hills , FL 34465" at bounding box center [420, 65] width 472 height 21
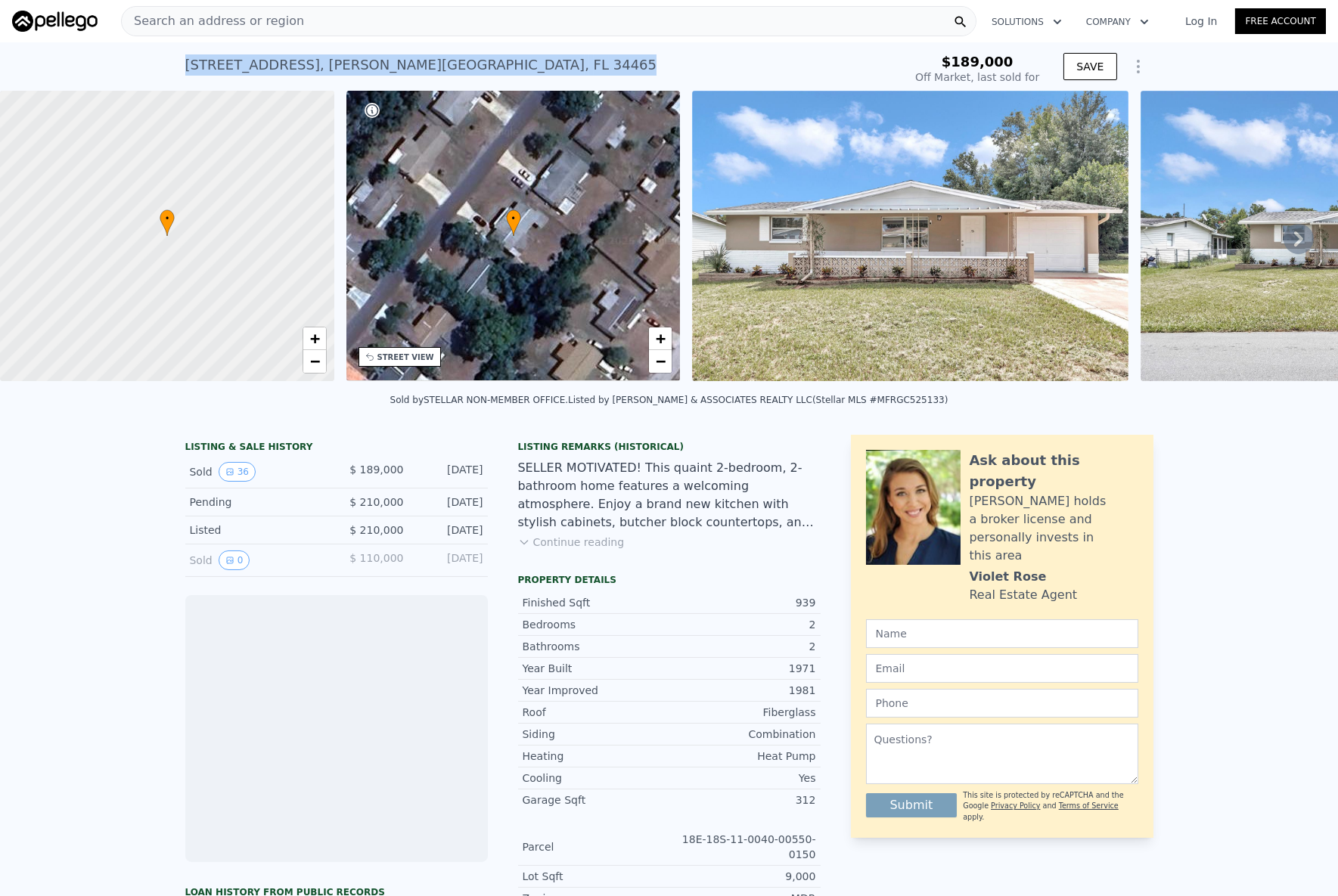
click at [310, 60] on div "55 S Fillmore St , Beverly Hills , FL 34465" at bounding box center [420, 65] width 472 height 21
copy div "55 S Fillmore St , Beverly Hills , FL 34465 Sold Mar 2025 for $189k"
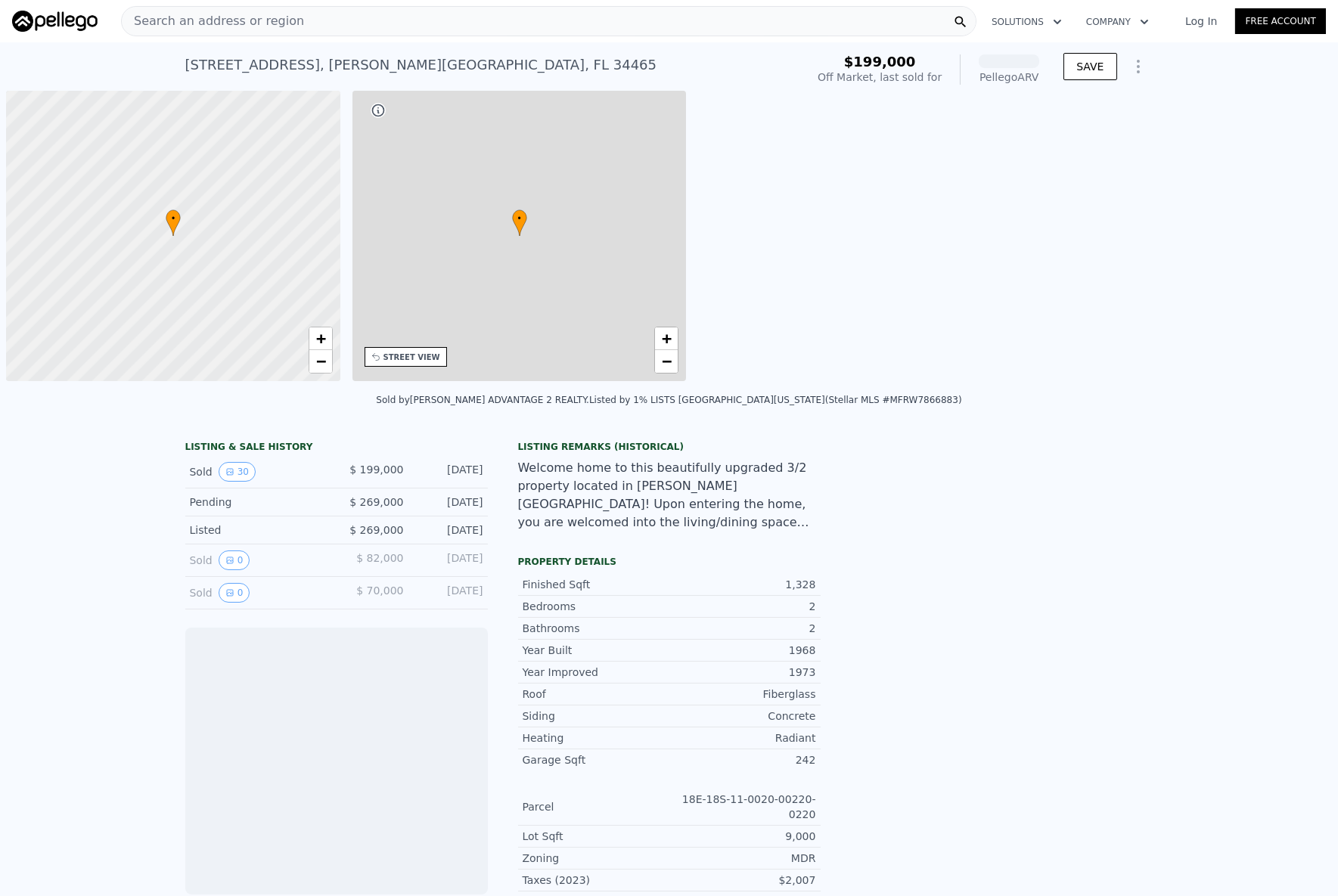
scroll to position [0, 6]
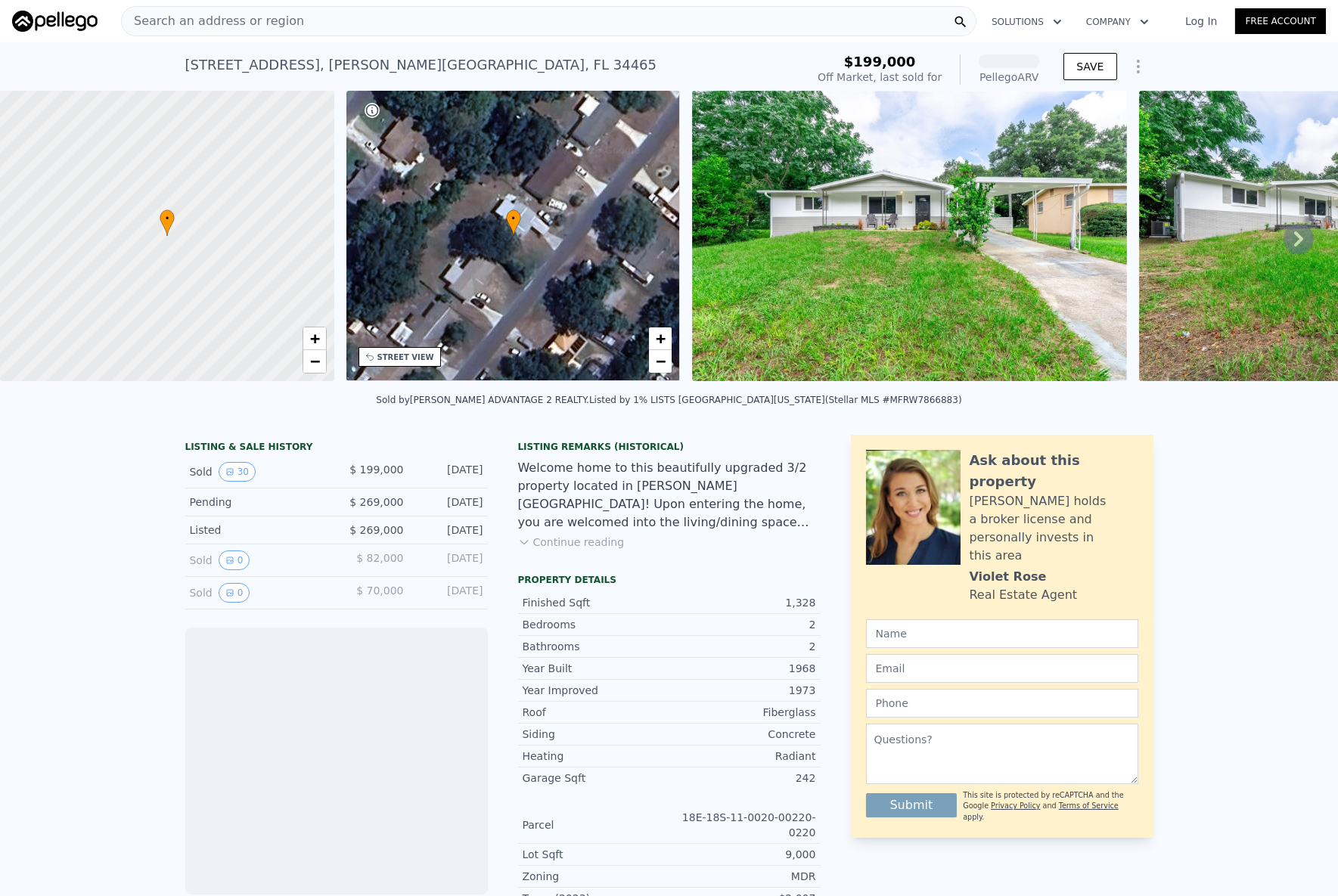
click at [345, 65] on div "[STREET_ADDRESS][PERSON_NAME]" at bounding box center [420, 65] width 472 height 21
click at [345, 65] on div "22 S Fillmore St , Beverly Hills , FL 34465" at bounding box center [420, 65] width 472 height 21
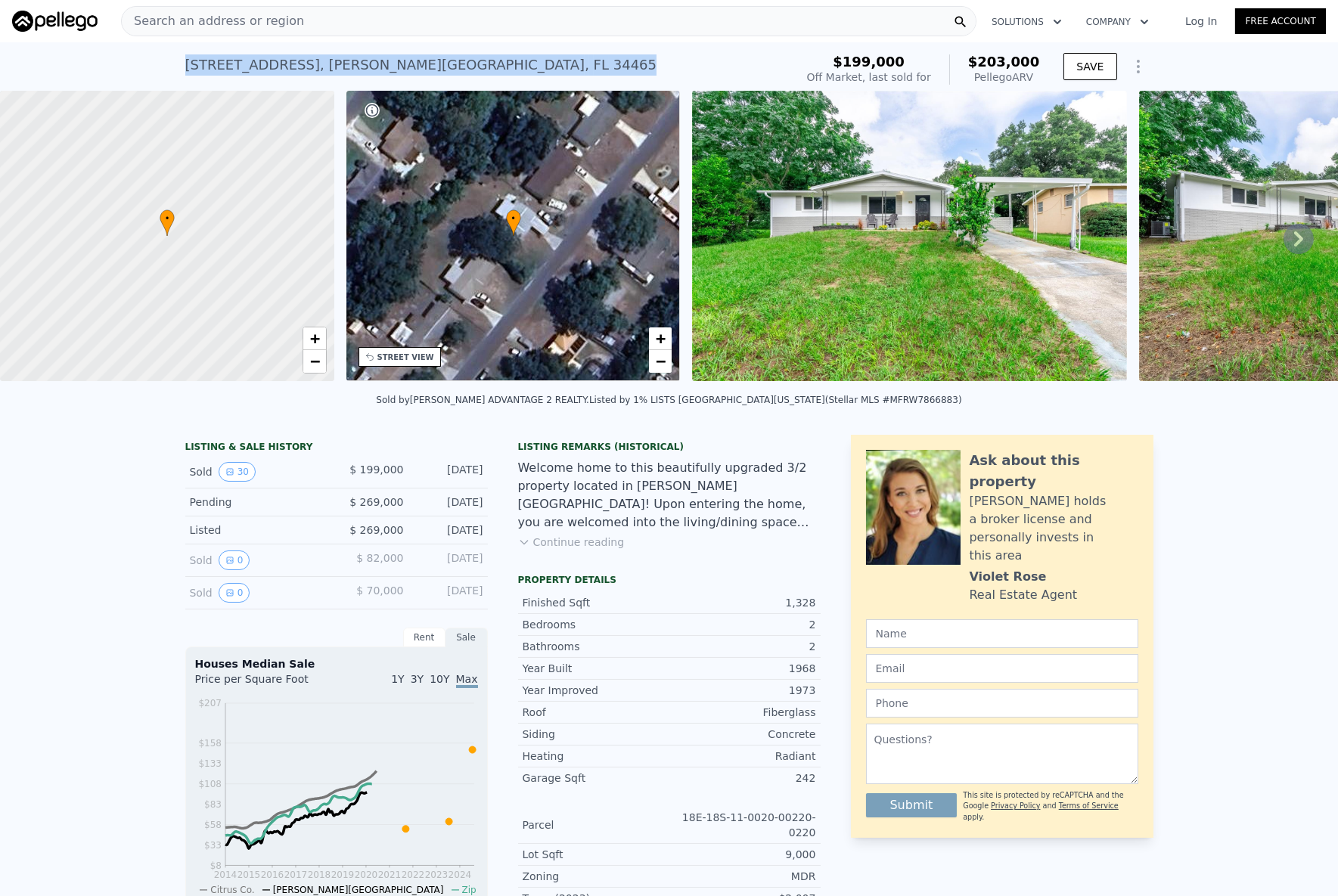
copy div "22 S Fillmore St , Beverly Hills , FL 34465 Sold Jun 2025 for $199k (~ARV $203k…"
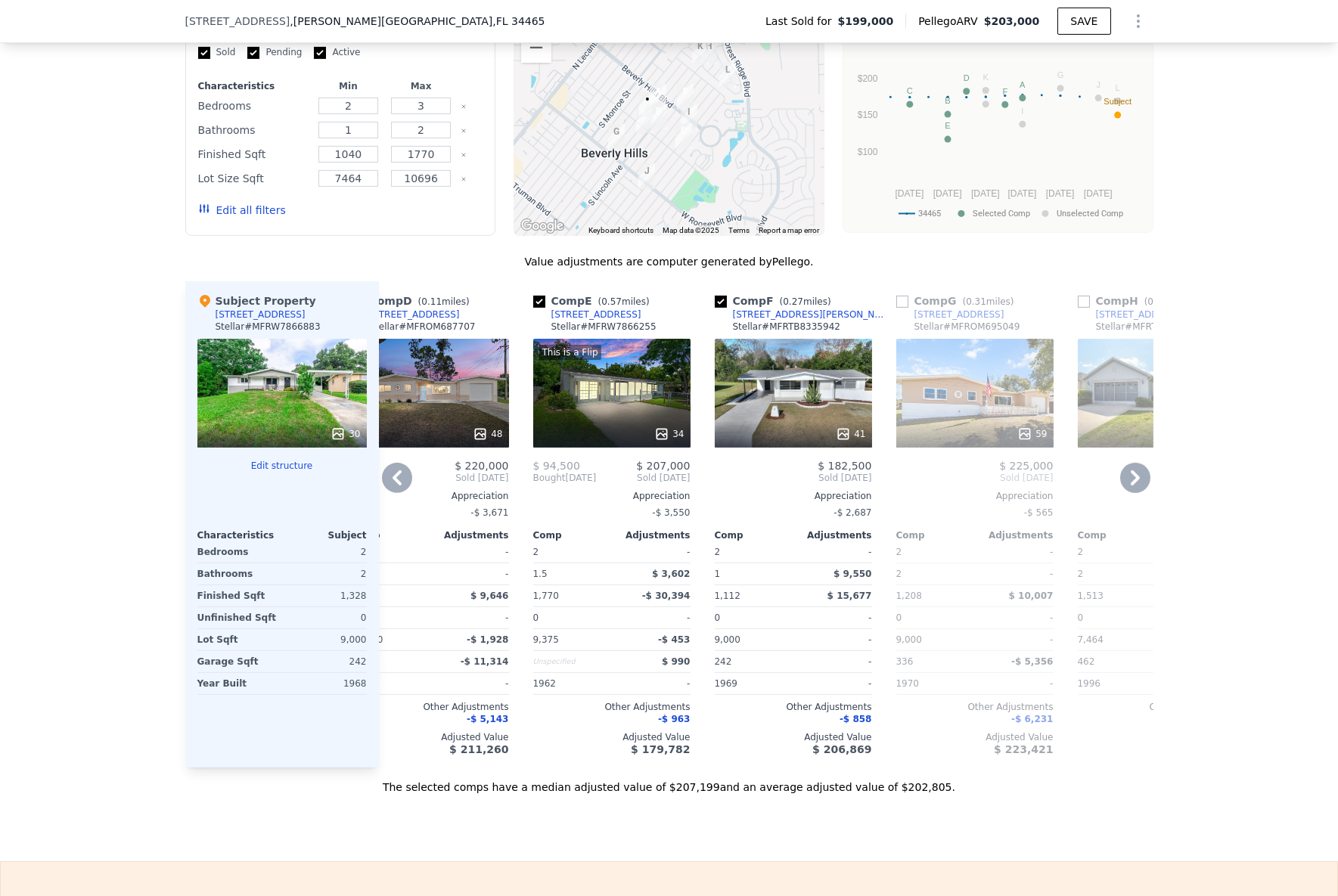
scroll to position [0, 0]
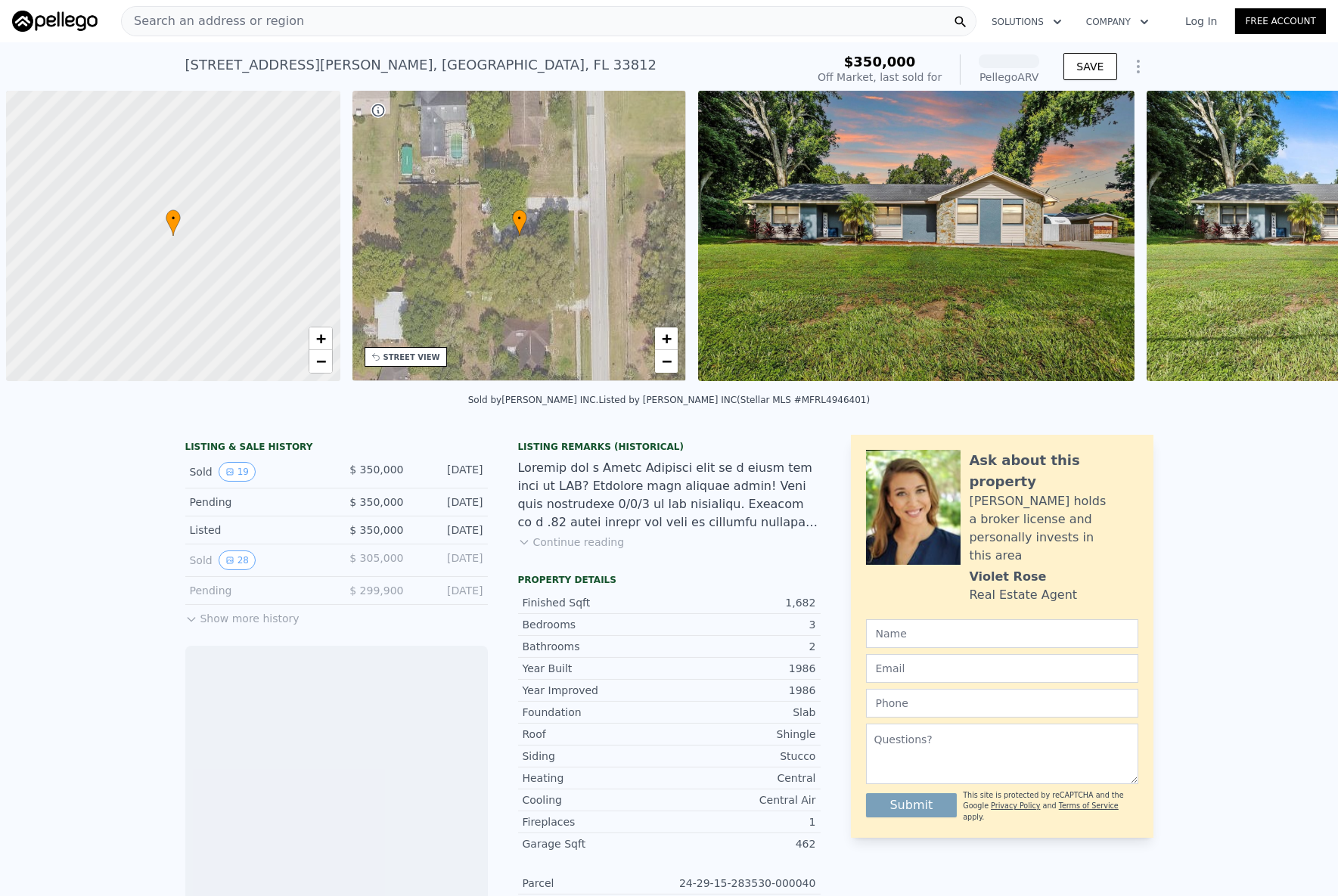
scroll to position [0, 6]
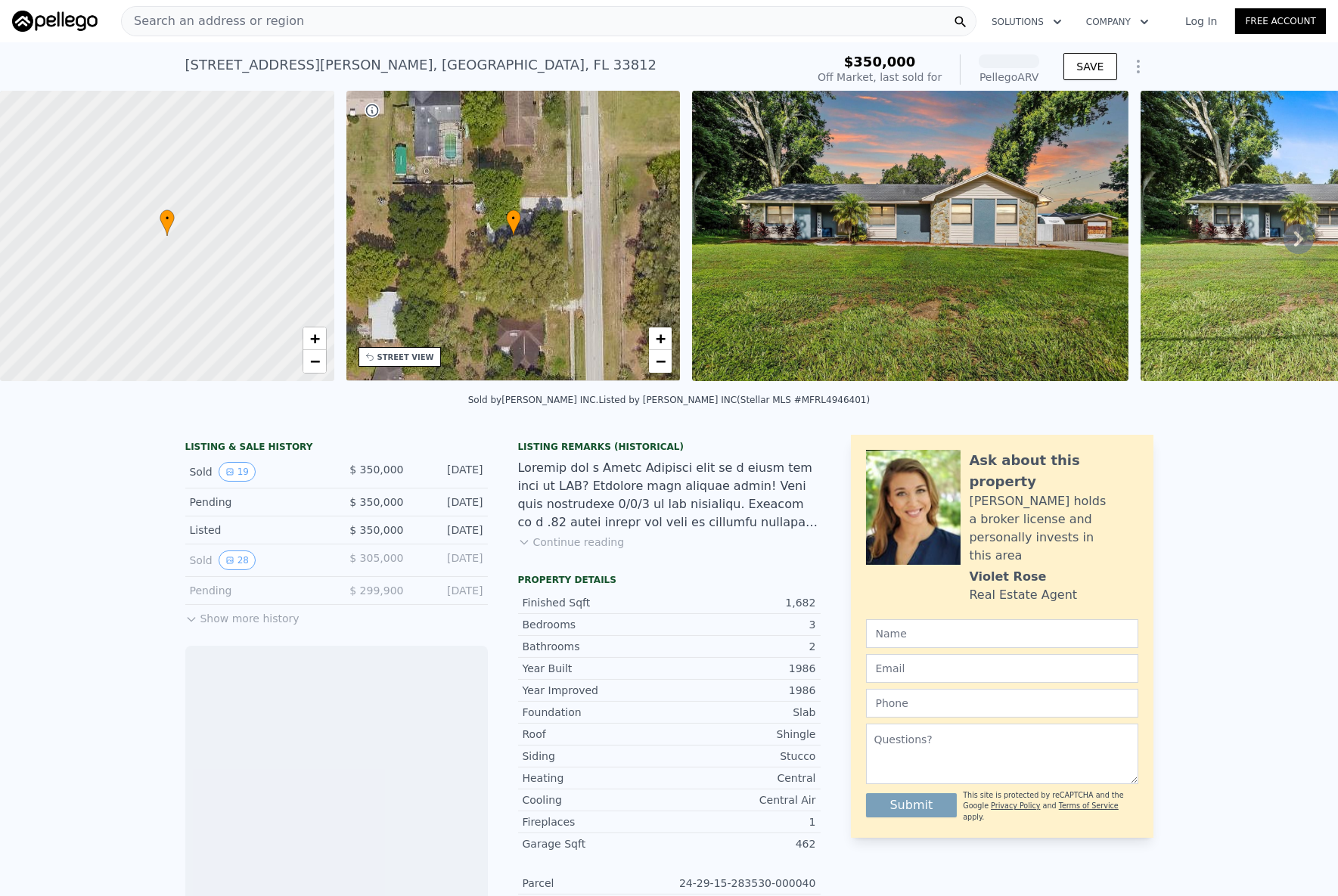
click at [266, 60] on div "[STREET_ADDRESS][PERSON_NAME]" at bounding box center [420, 65] width 472 height 21
click at [266, 60] on div "5823 Yarborough Ln , Highland City , FL 33812" at bounding box center [420, 65] width 472 height 21
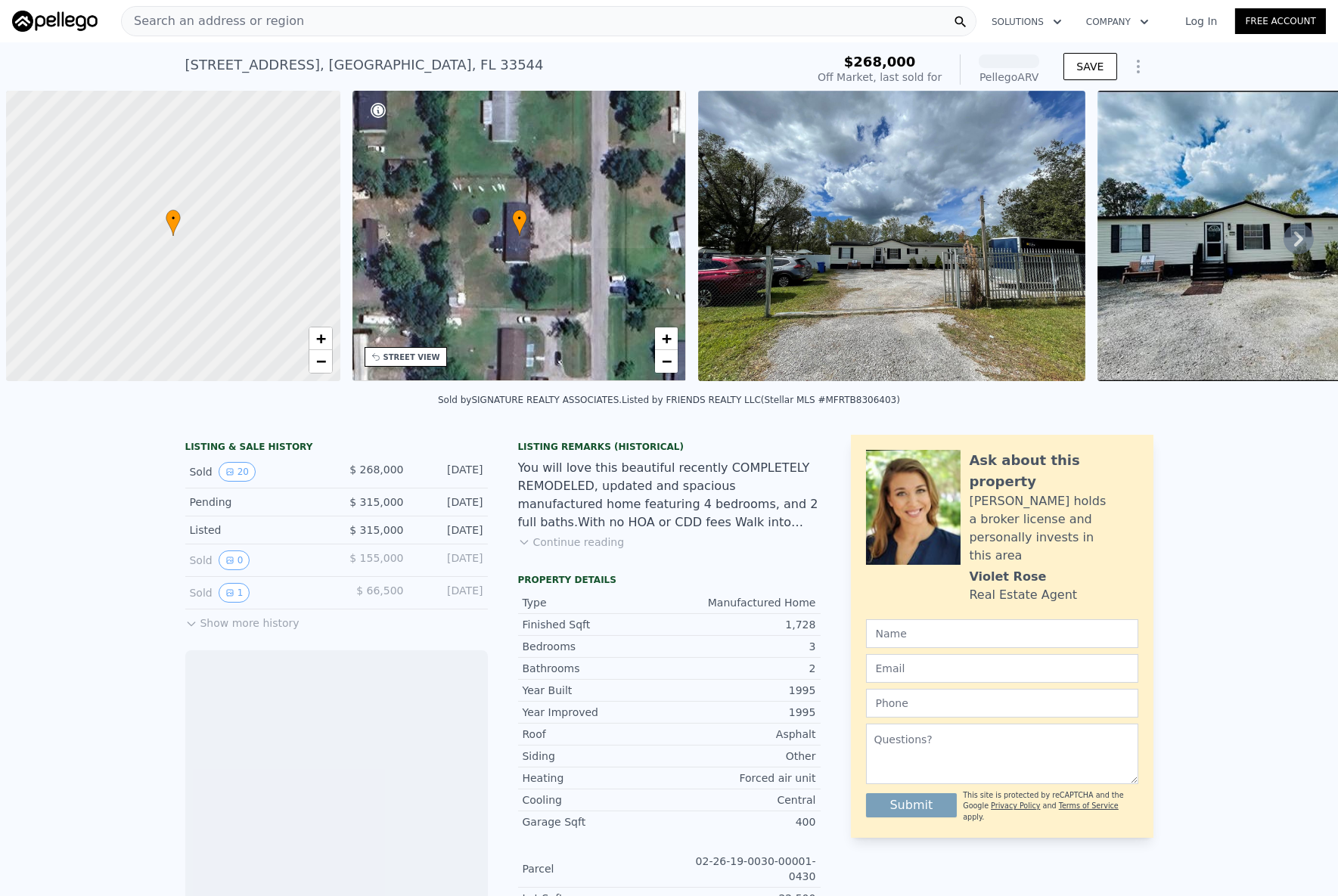
scroll to position [0, 6]
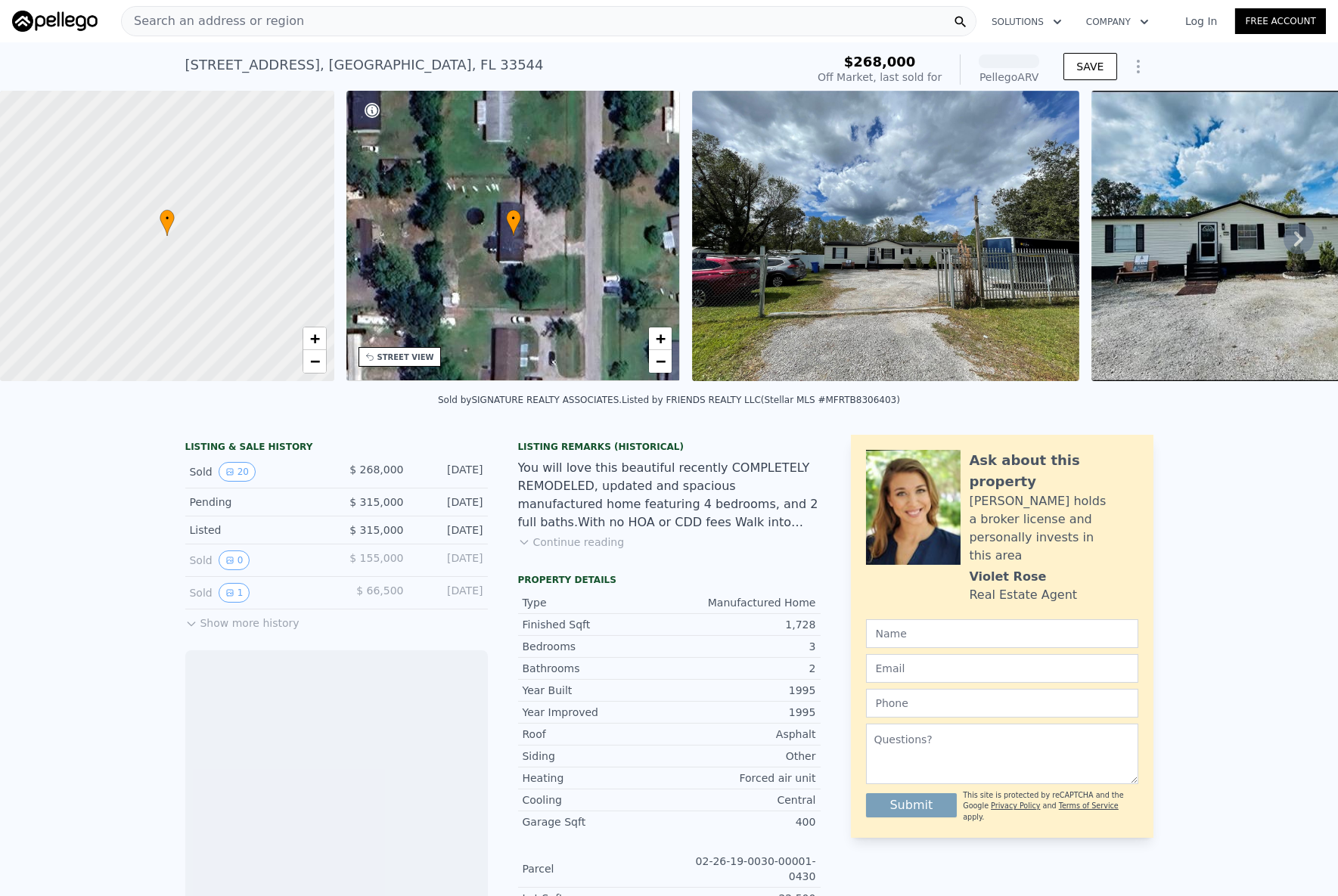
click at [224, 60] on div "[STREET_ADDRESS]" at bounding box center [364, 65] width 358 height 21
copy div "[STREET_ADDRESS] Sold [DATE] for $268k (~ARV )"
